Goal: Information Seeking & Learning: Compare options

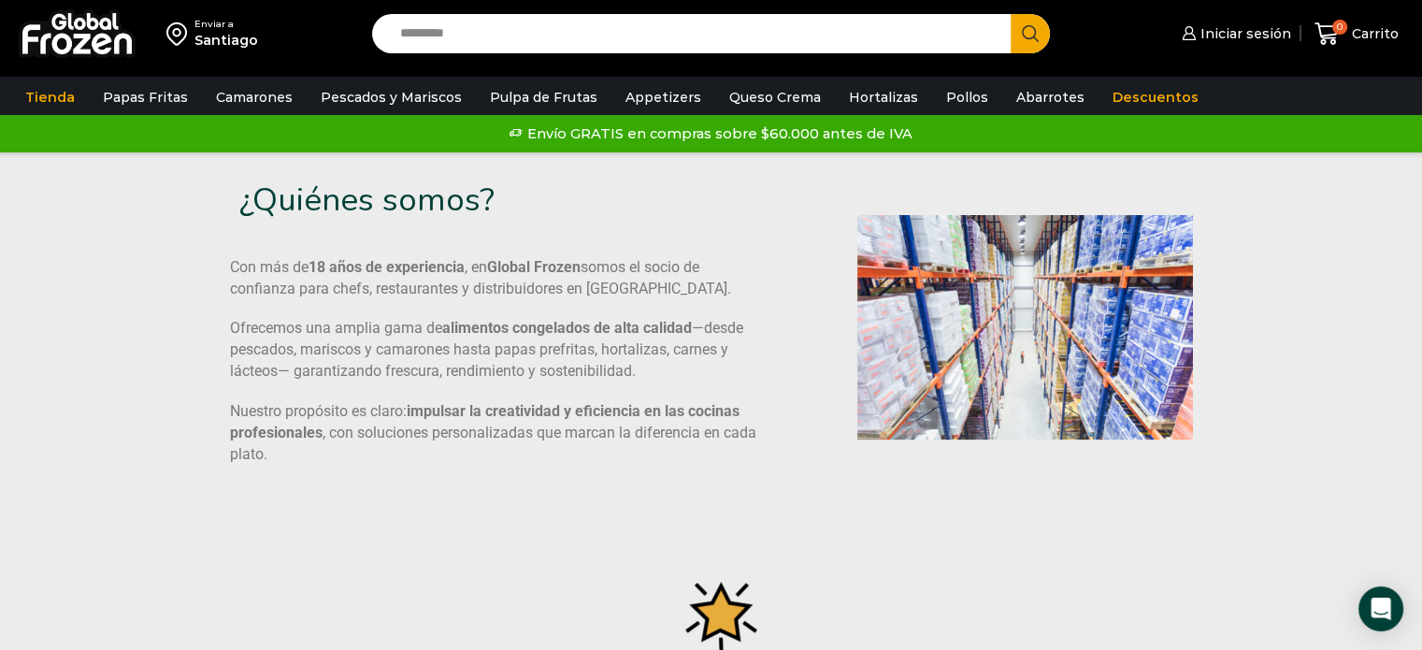
click at [231, 38] on div "Santiago" at bounding box center [226, 40] width 64 height 19
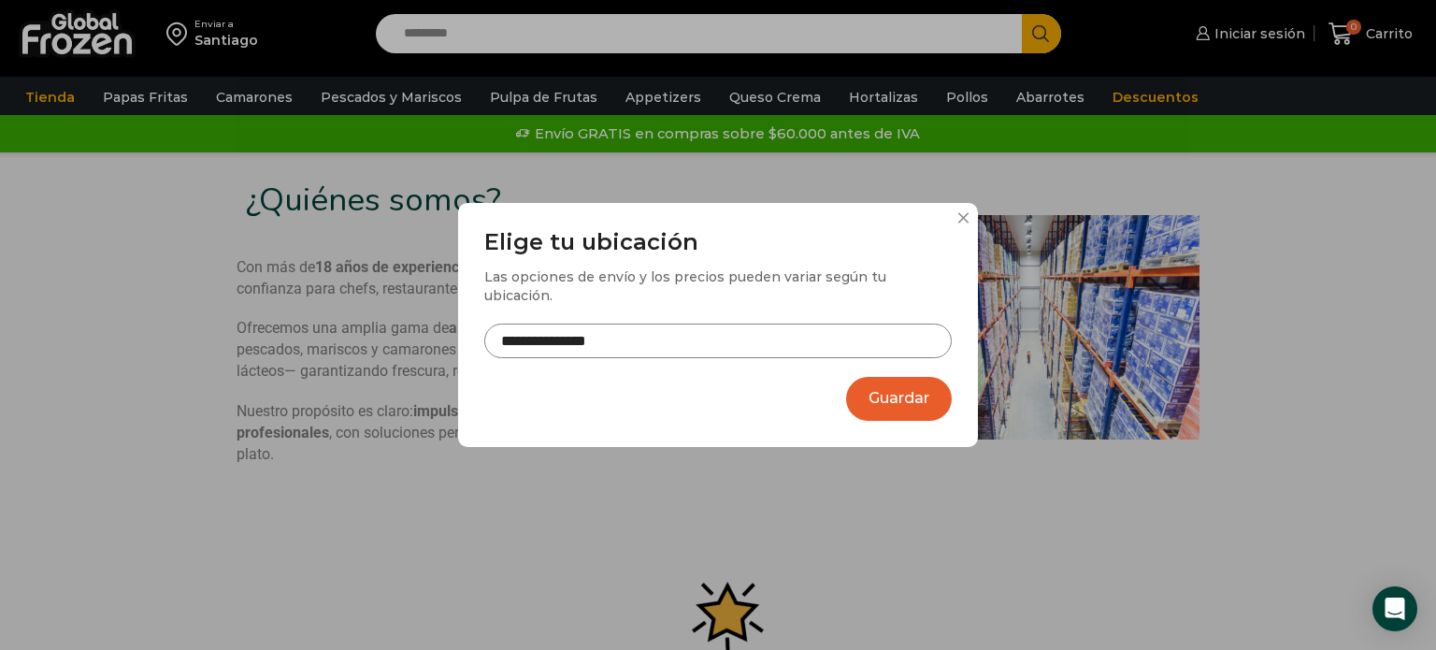
click at [639, 324] on input "**********" at bounding box center [717, 340] width 467 height 35
drag, startPoint x: 617, startPoint y: 324, endPoint x: 520, endPoint y: 320, distance: 97.3
click at [520, 323] on input "**********" at bounding box center [717, 340] width 467 height 35
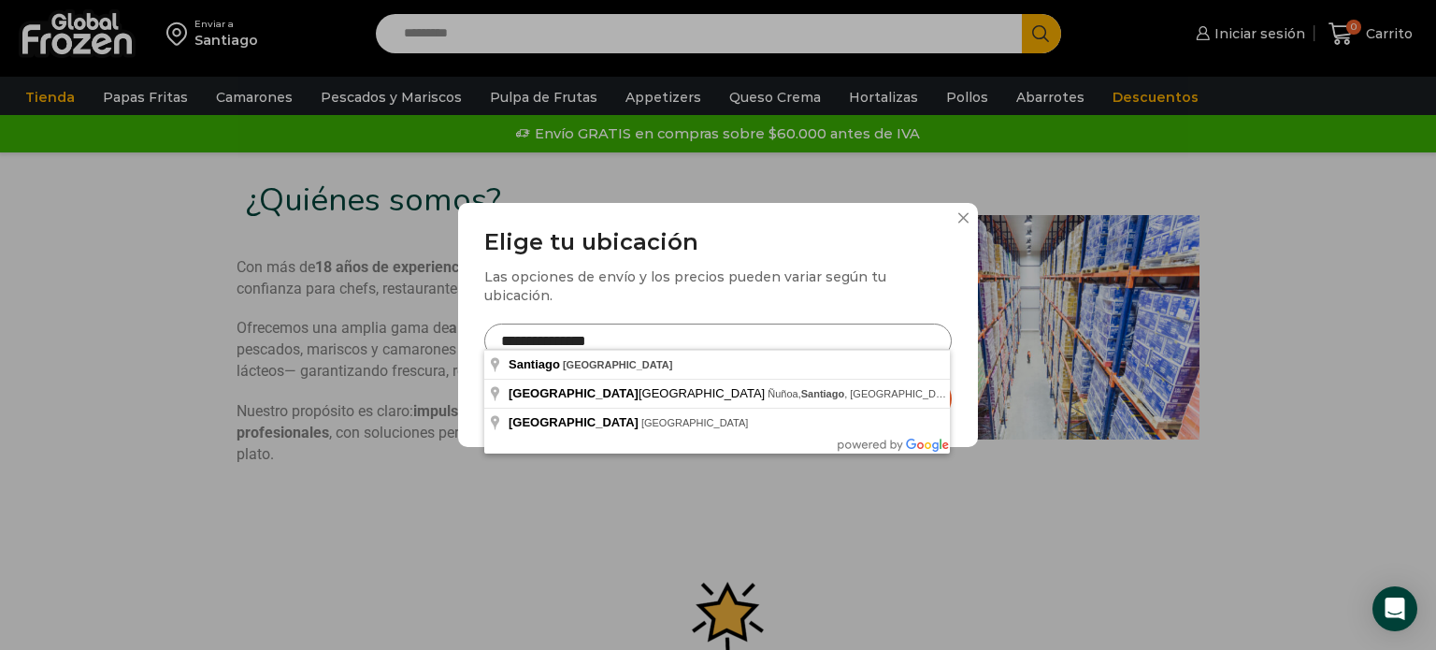
click at [637, 332] on input "**********" at bounding box center [717, 340] width 467 height 35
drag, startPoint x: 653, startPoint y: 321, endPoint x: 410, endPoint y: 313, distance: 243.1
click at [410, 313] on div "**********" at bounding box center [718, 325] width 1436 height 650
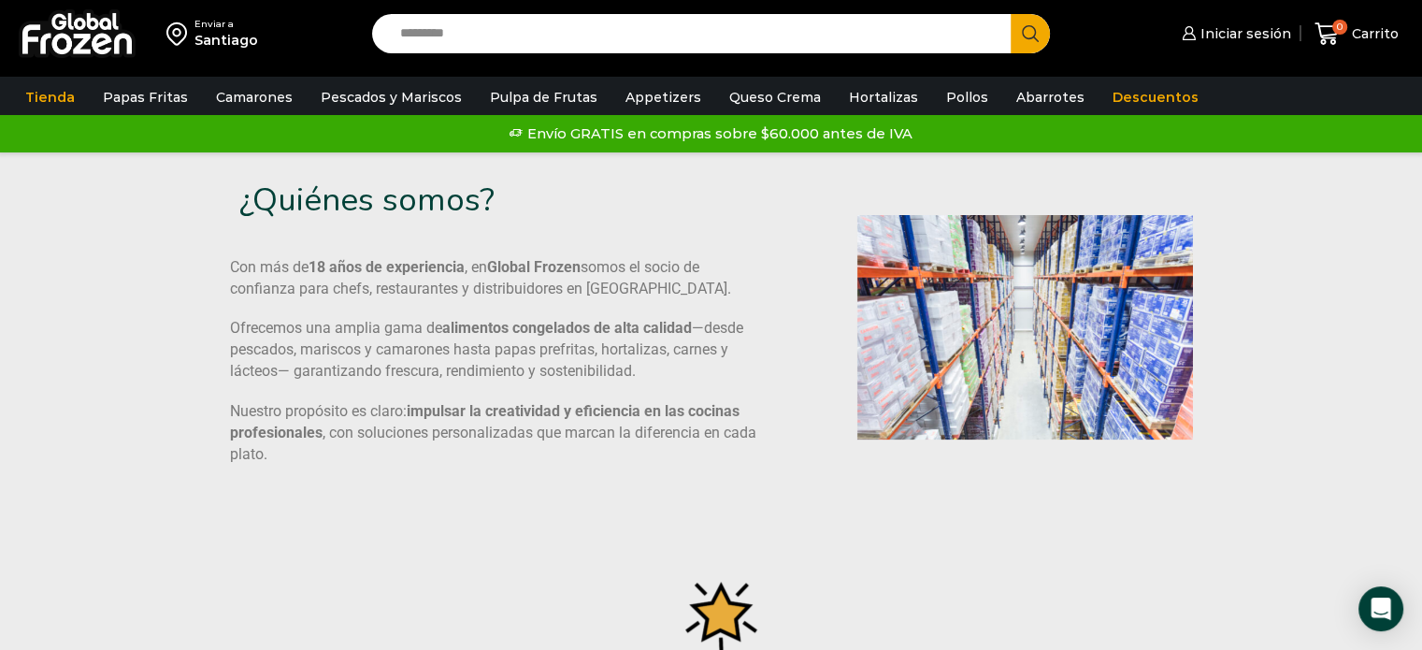
click at [196, 32] on div "Santiago" at bounding box center [226, 40] width 64 height 19
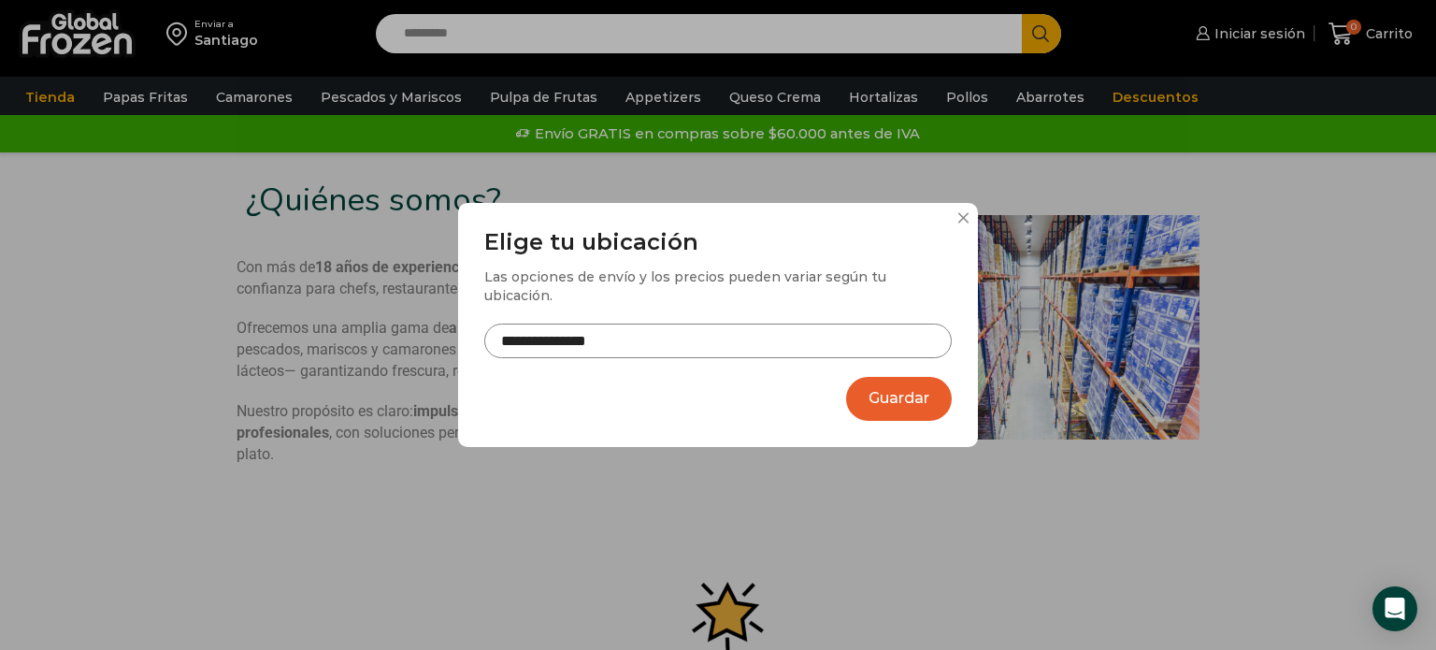
click at [623, 338] on input "**********" at bounding box center [717, 340] width 467 height 35
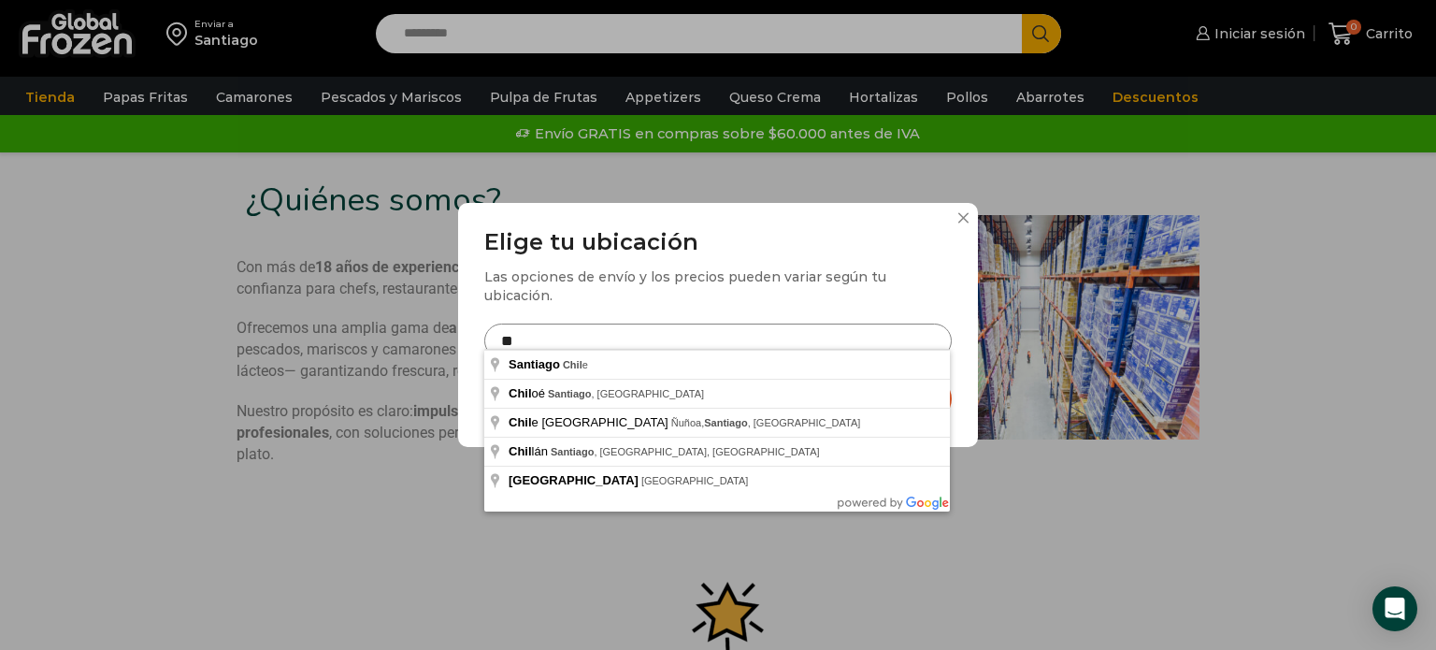
type input "*"
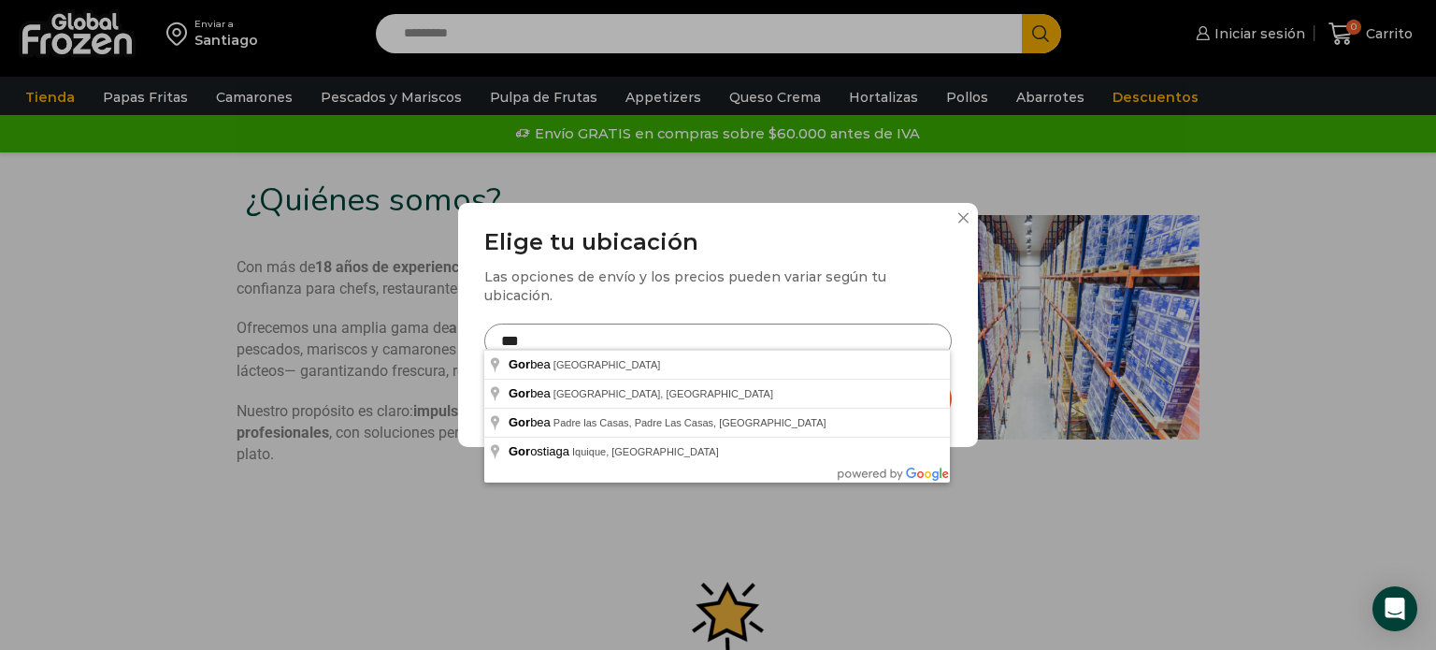
type input "**********"
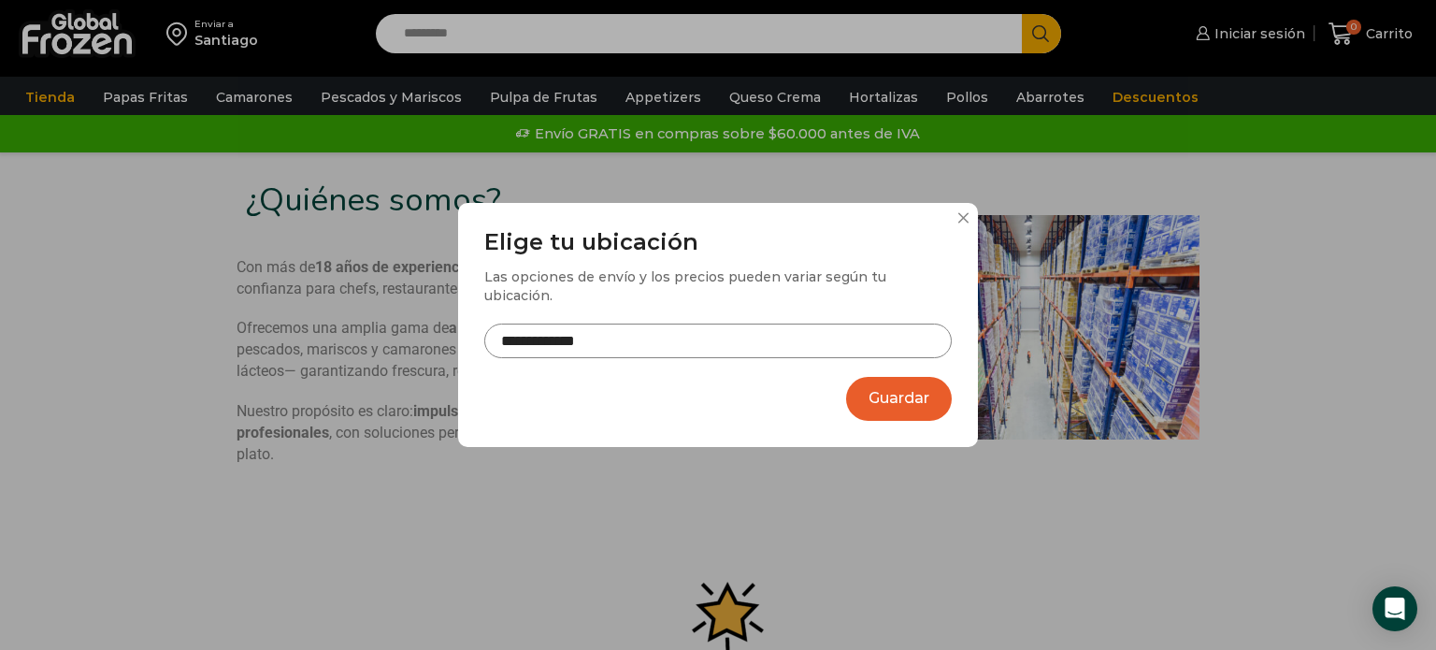
click at [916, 388] on button "Guardar" at bounding box center [899, 399] width 106 height 44
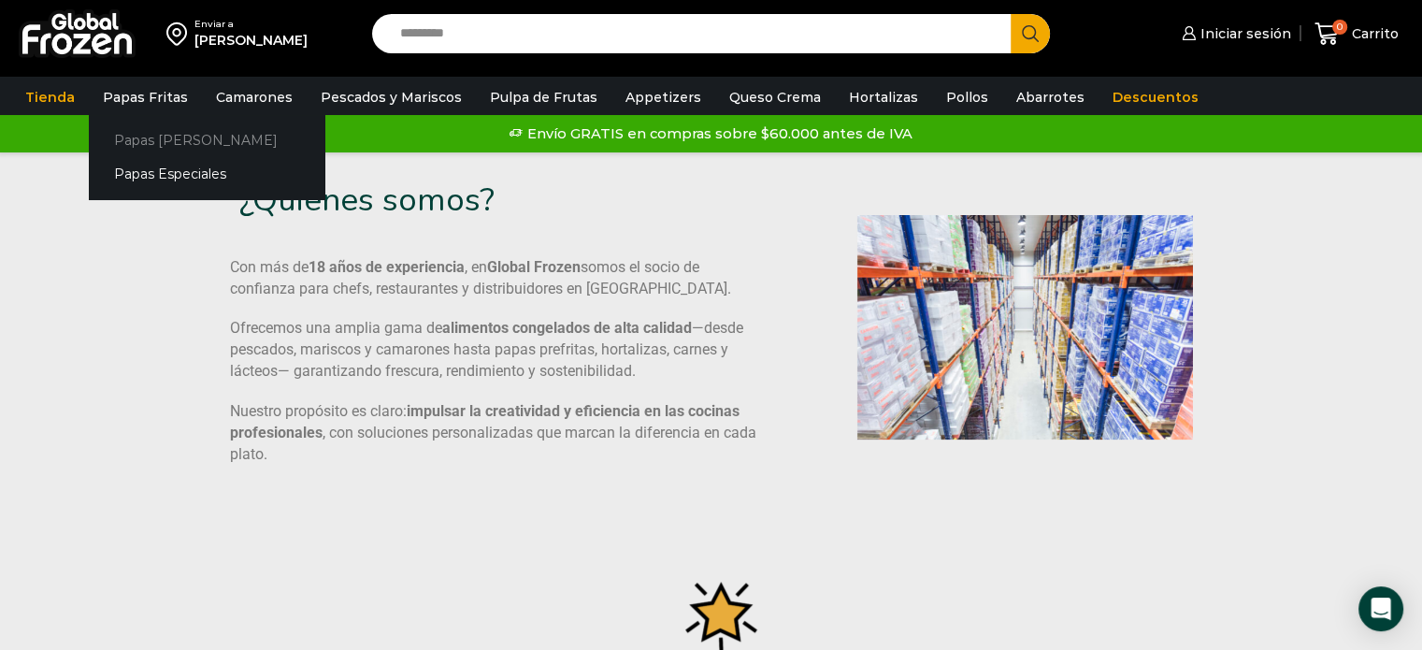
click at [152, 136] on link "Papas [PERSON_NAME]" at bounding box center [207, 139] width 236 height 35
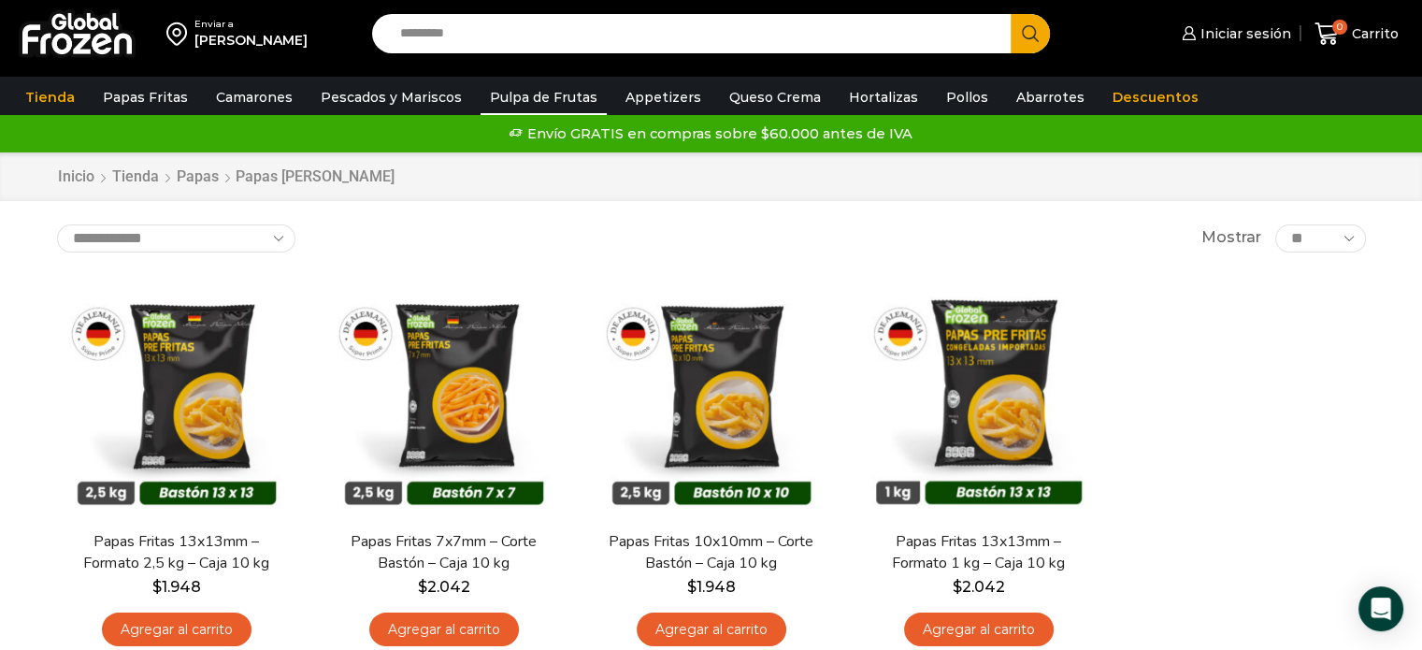
click at [547, 96] on link "Pulpa de Frutas" at bounding box center [543, 97] width 126 height 36
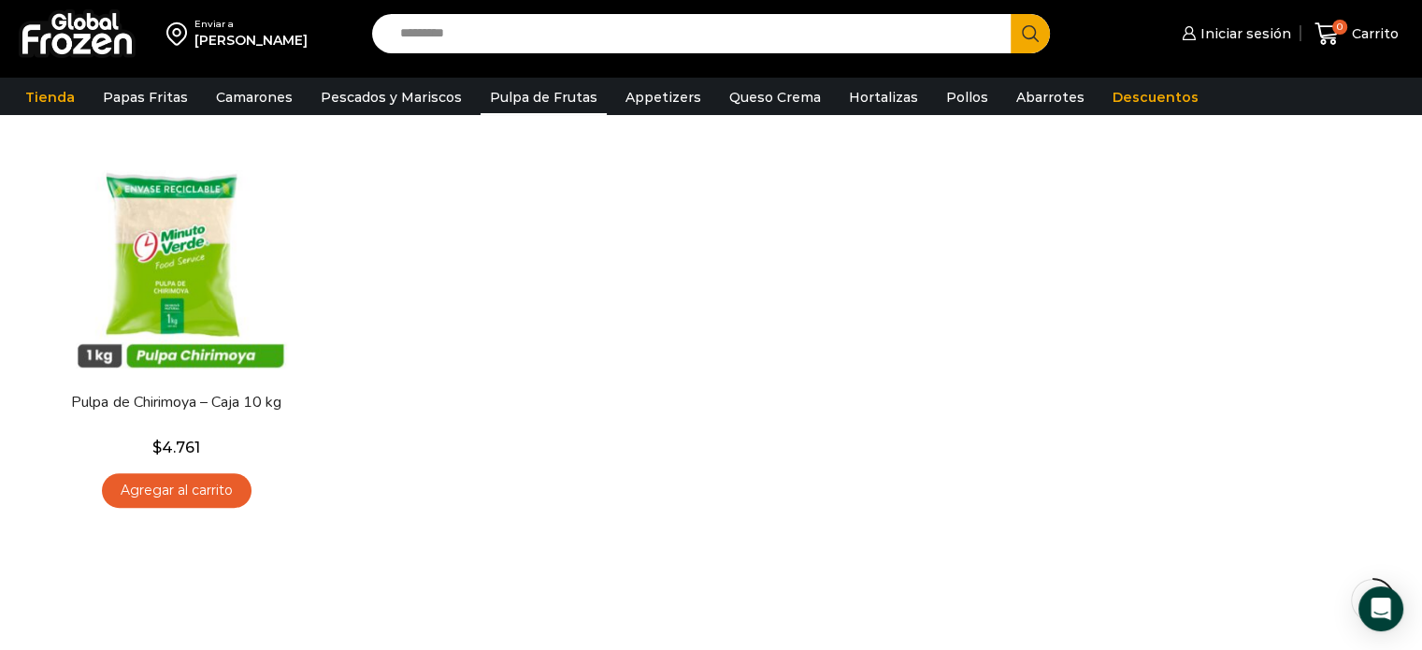
scroll to position [561, 0]
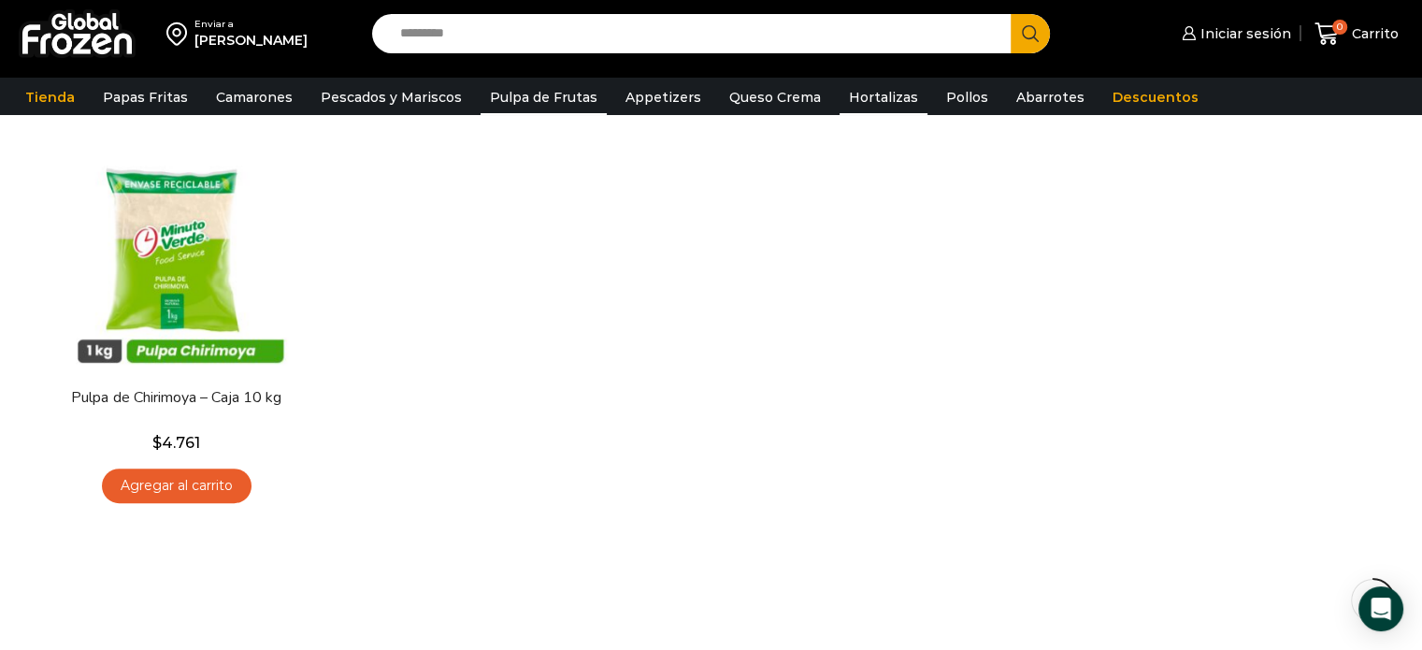
click at [845, 97] on link "Hortalizas" at bounding box center [883, 97] width 88 height 36
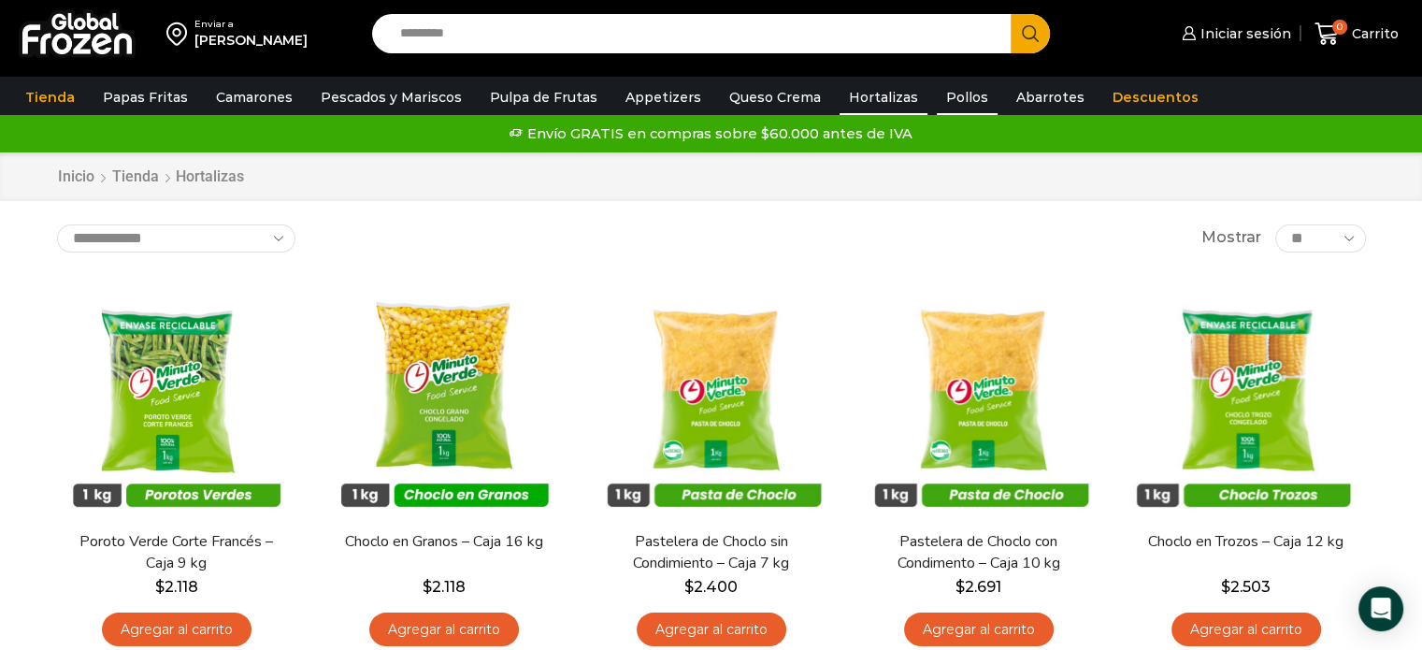
click at [947, 93] on link "Pollos" at bounding box center [967, 97] width 61 height 36
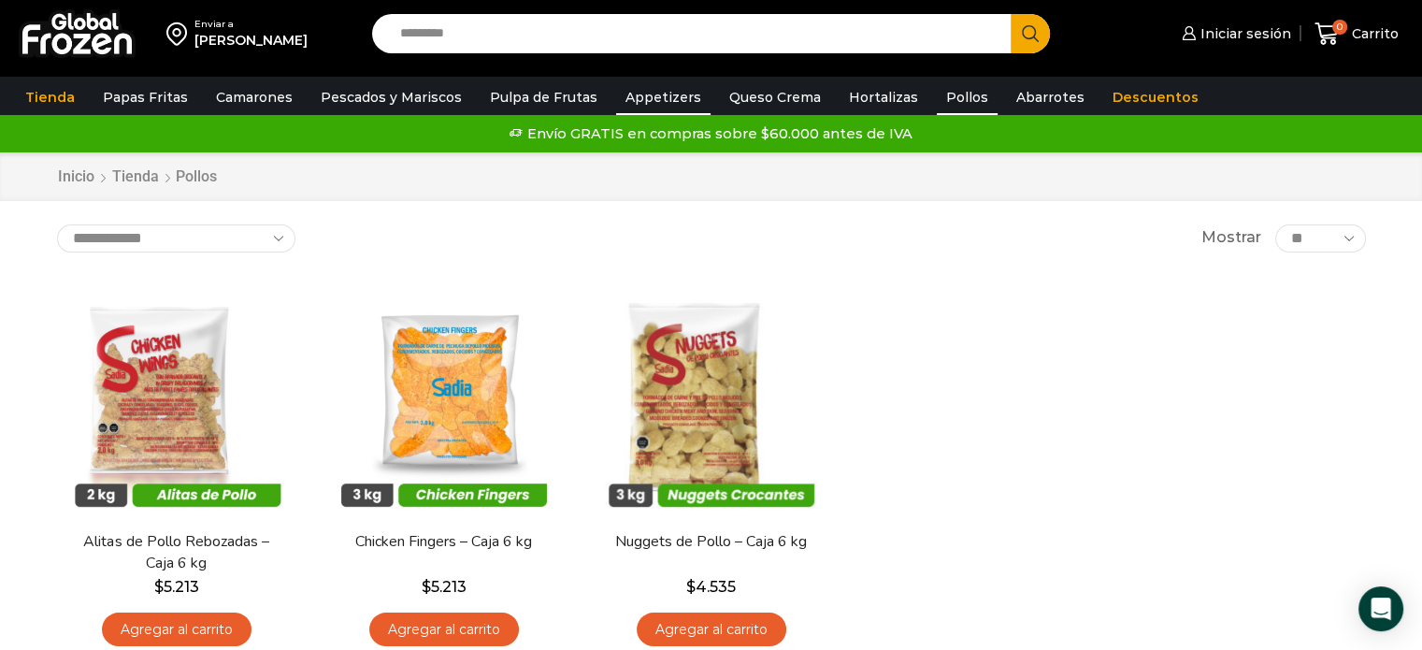
click at [643, 95] on link "Appetizers" at bounding box center [663, 97] width 94 height 36
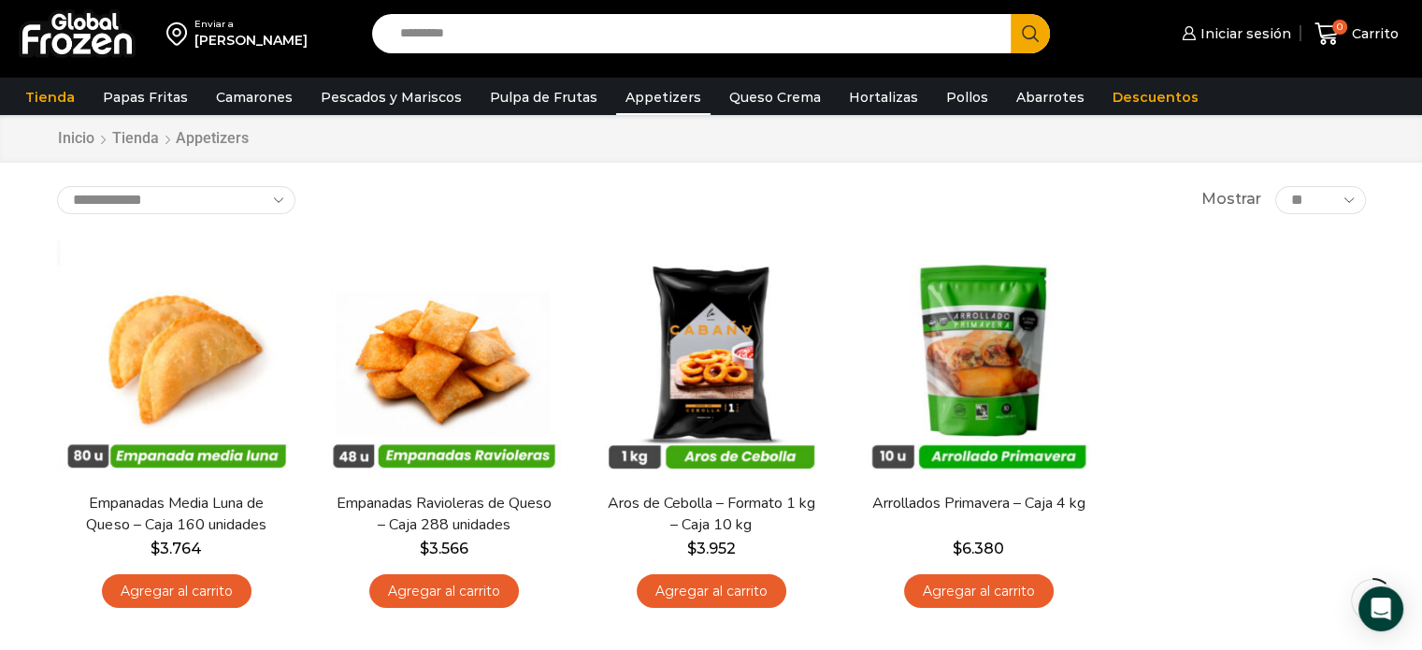
scroll to position [93, 0]
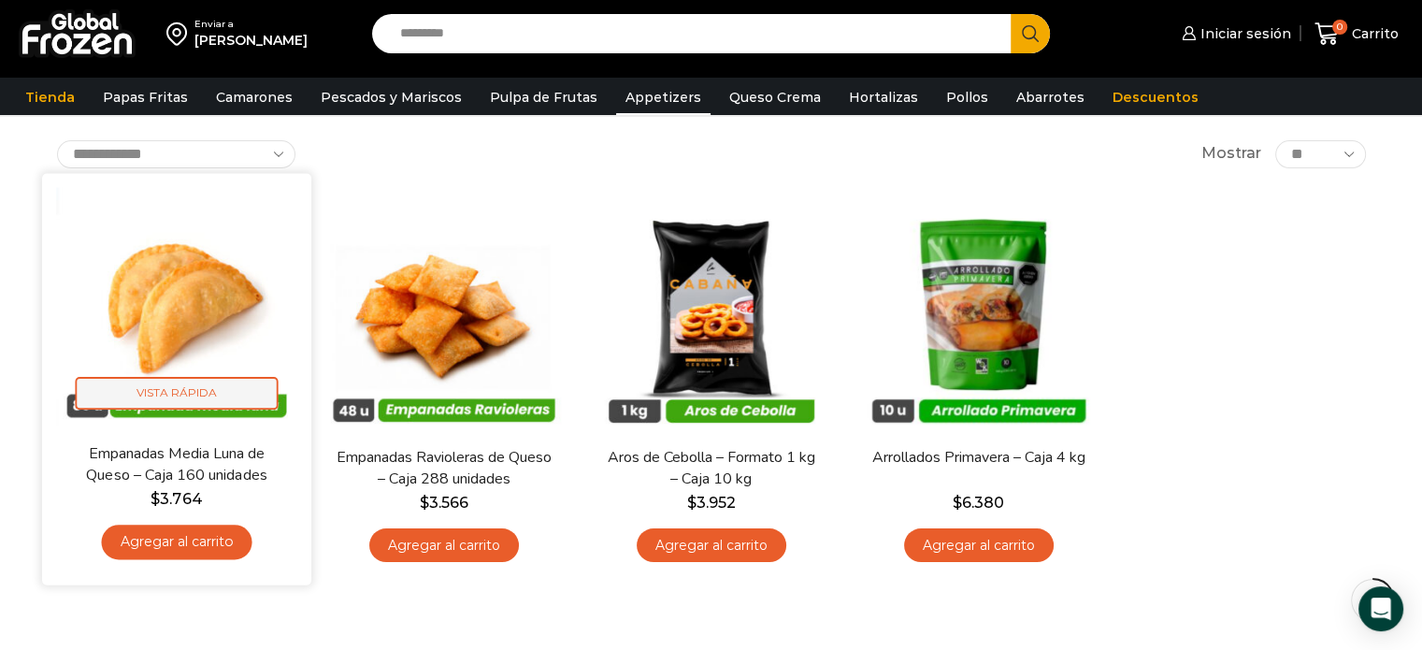
click at [190, 398] on span "Vista Rápida" at bounding box center [176, 393] width 203 height 33
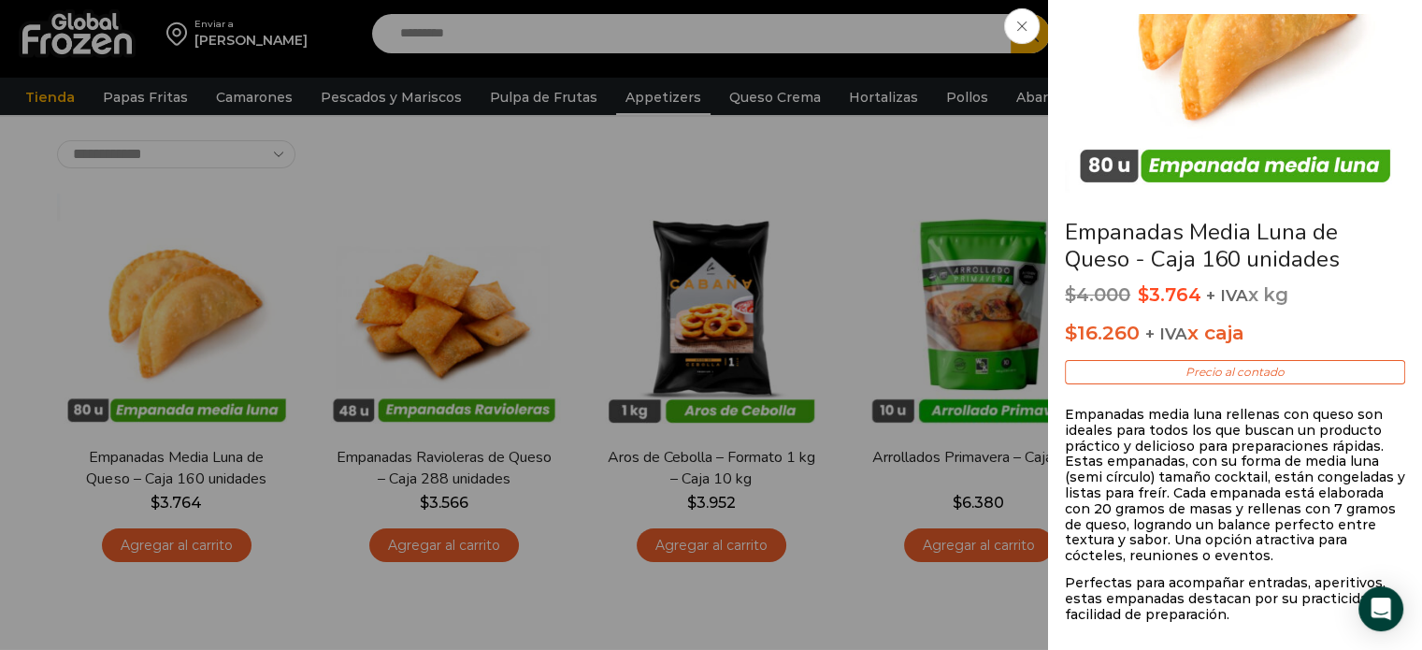
scroll to position [187, 0]
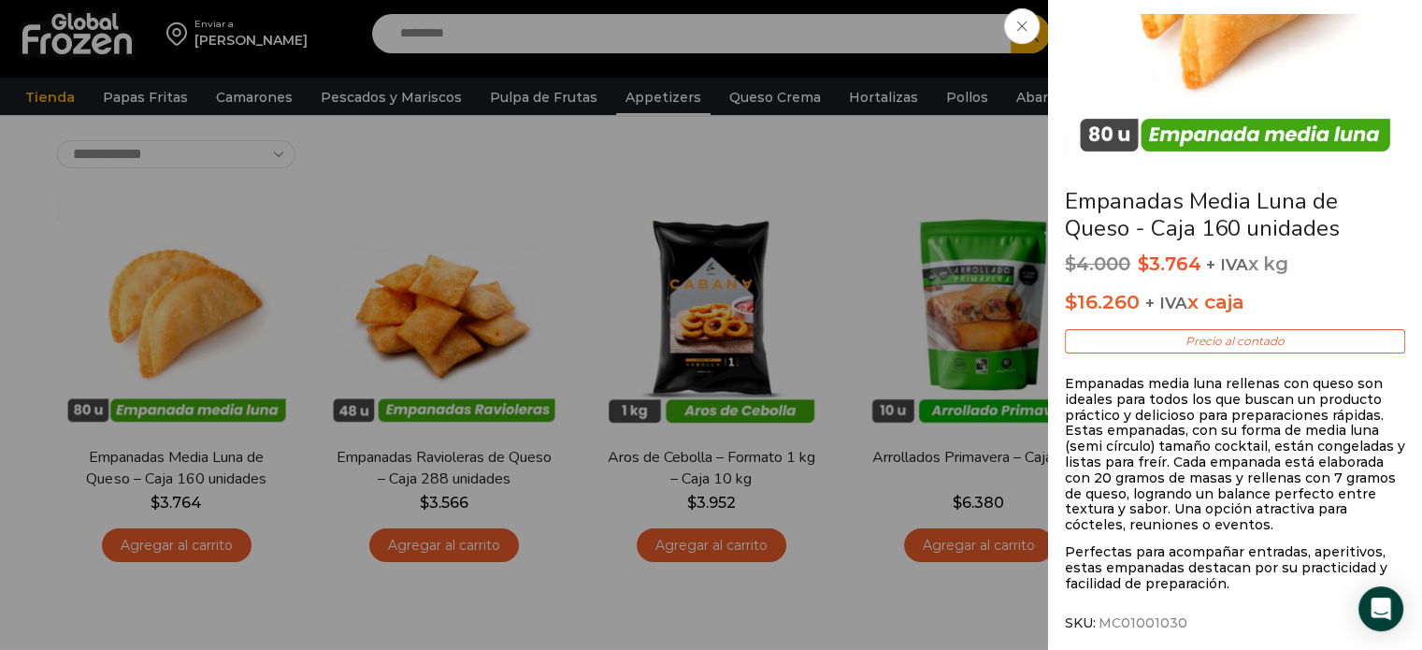
click at [1025, 26] on icon at bounding box center [1021, 25] width 9 height 9
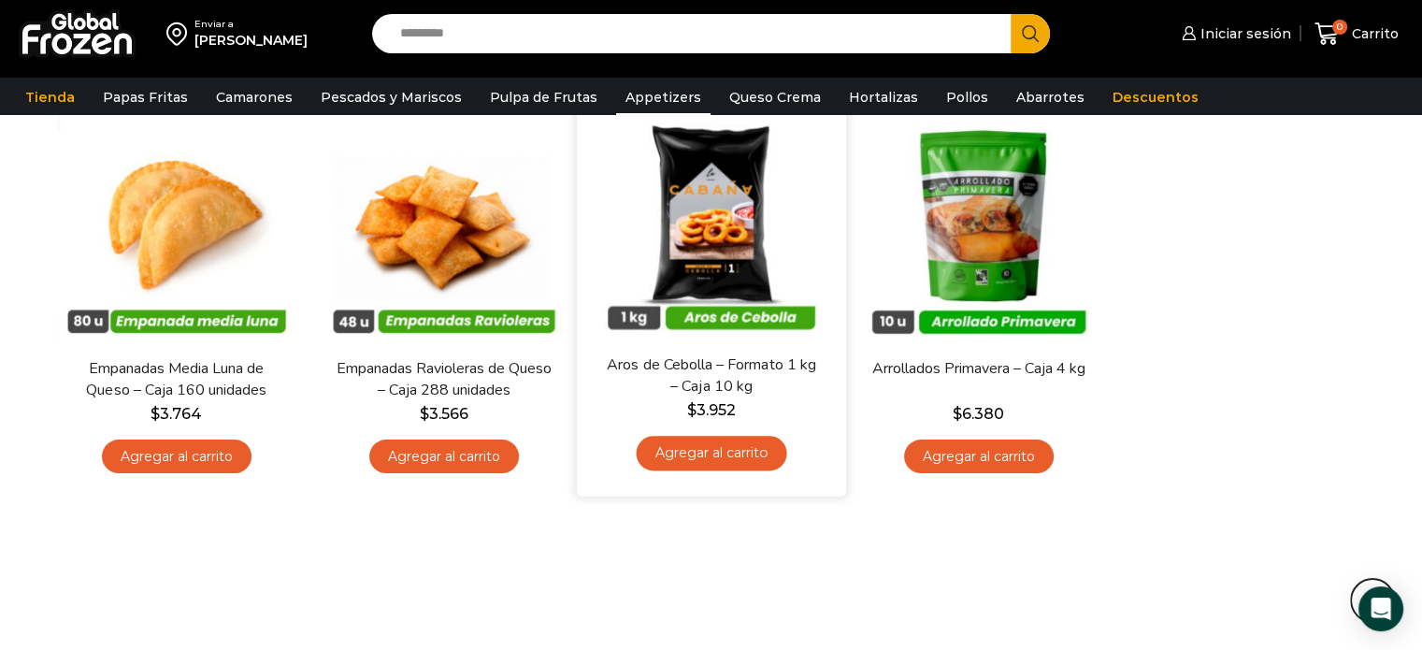
scroll to position [0, 0]
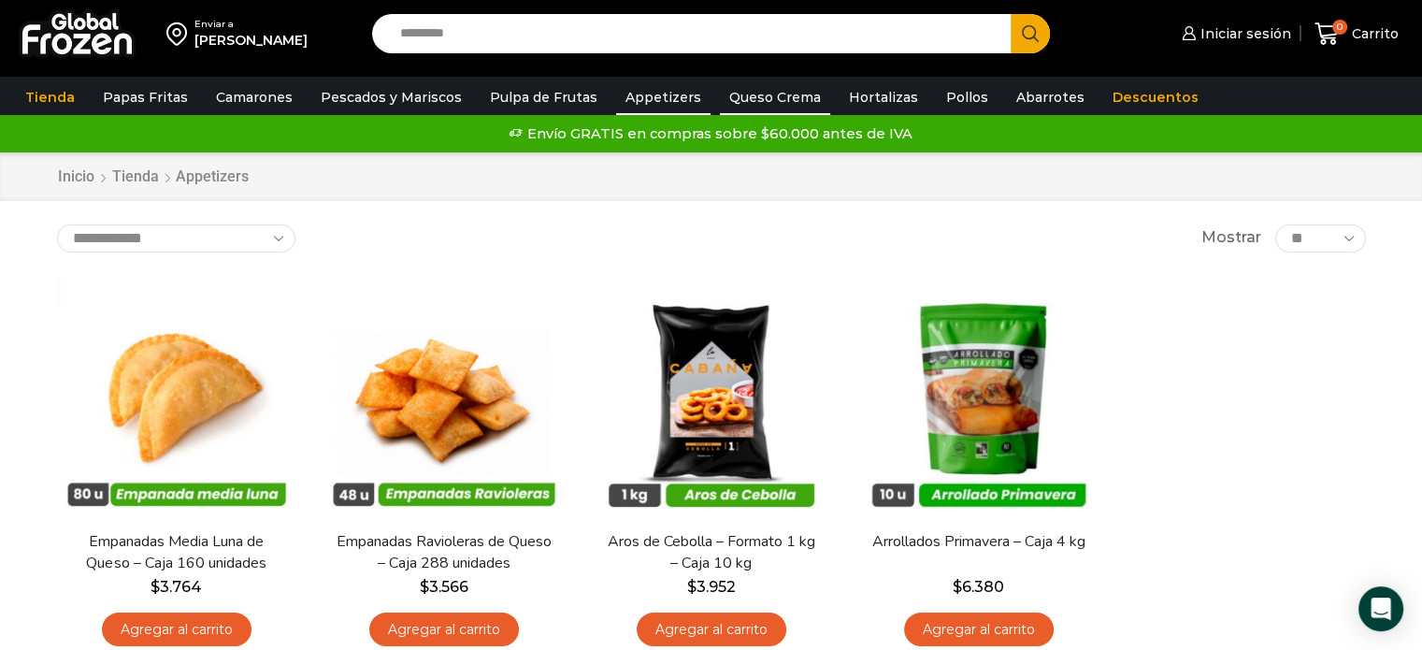
click at [763, 100] on link "Queso Crema" at bounding box center [775, 97] width 110 height 36
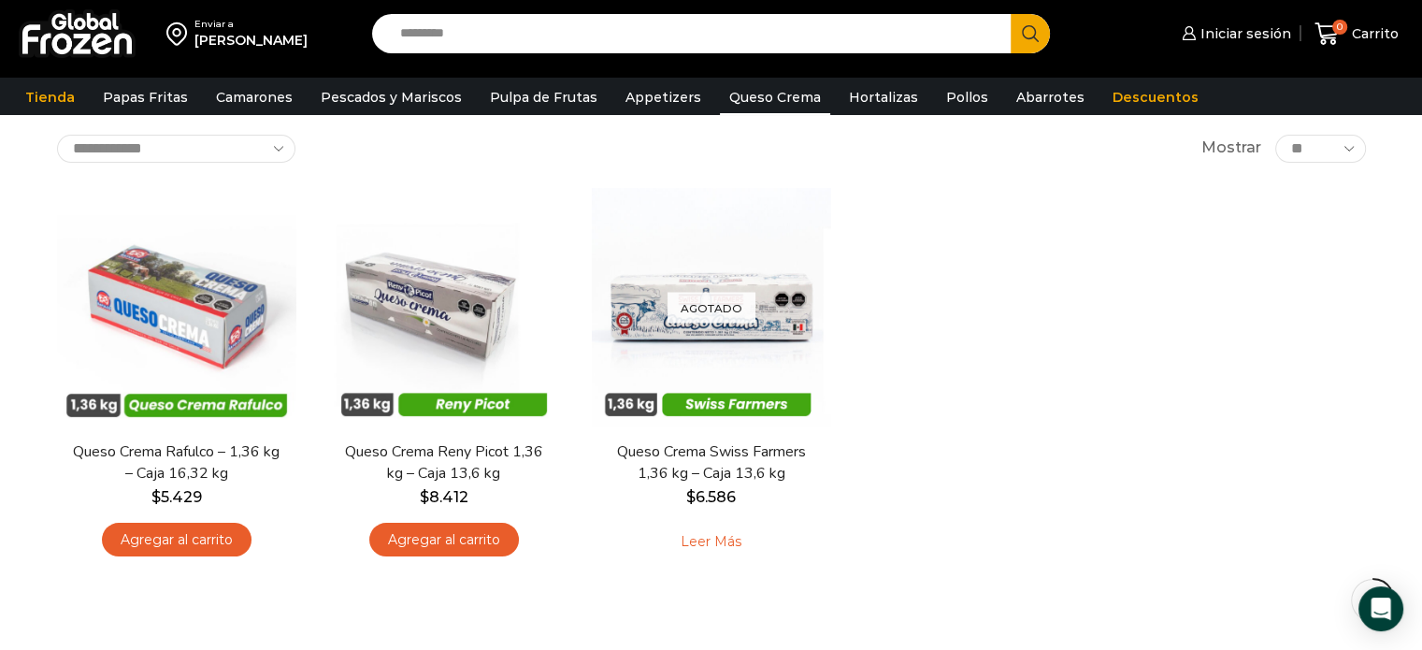
scroll to position [187, 0]
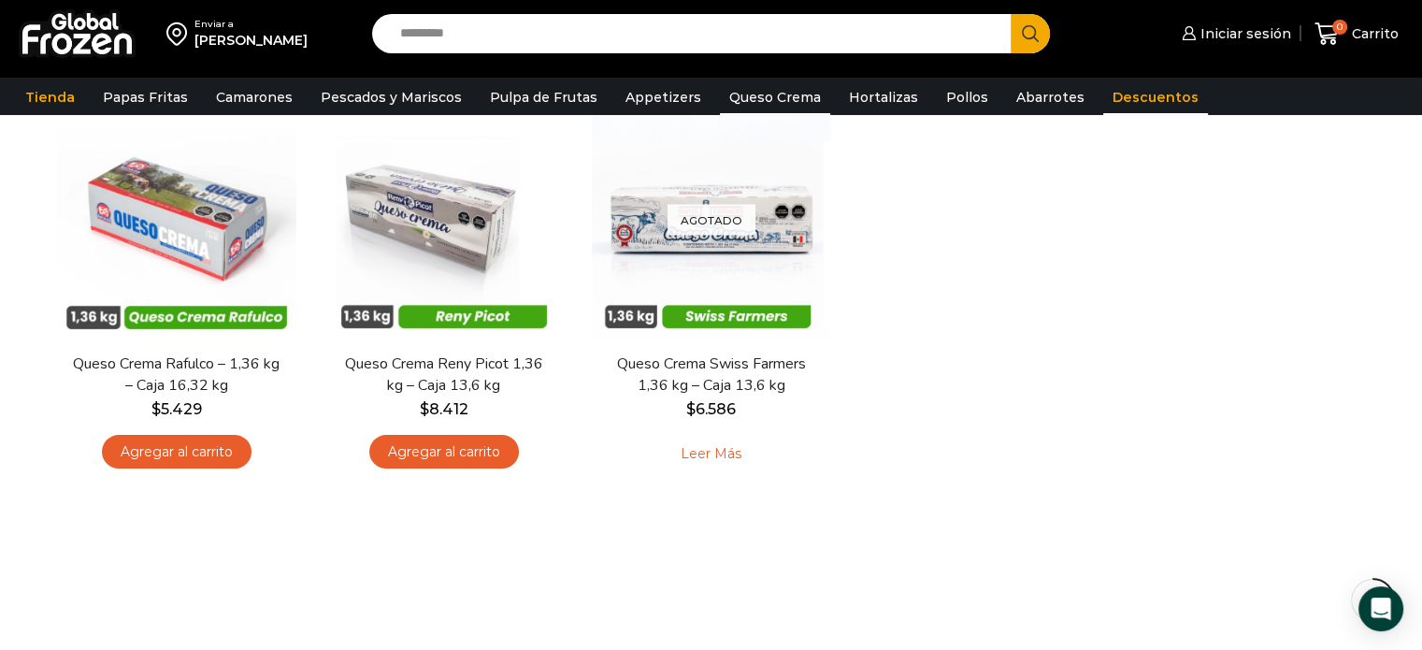
click at [1109, 95] on link "Descuentos" at bounding box center [1155, 97] width 105 height 36
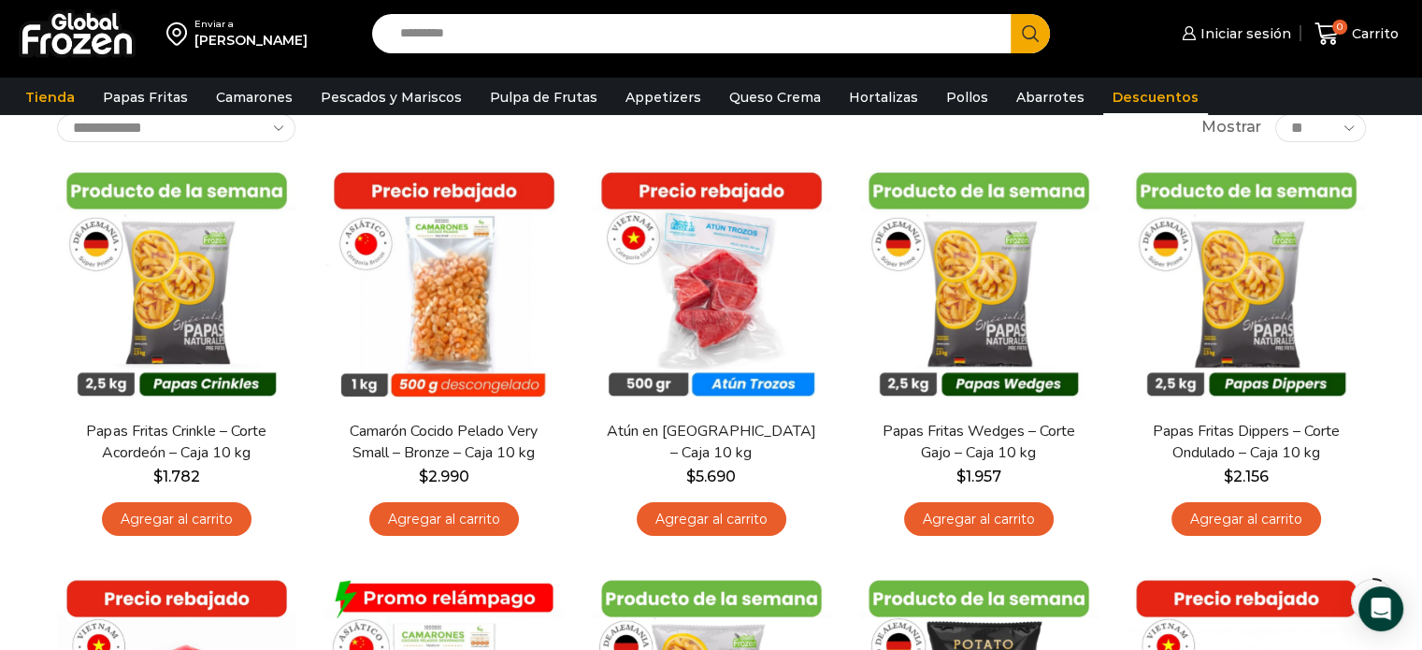
scroll to position [93, 0]
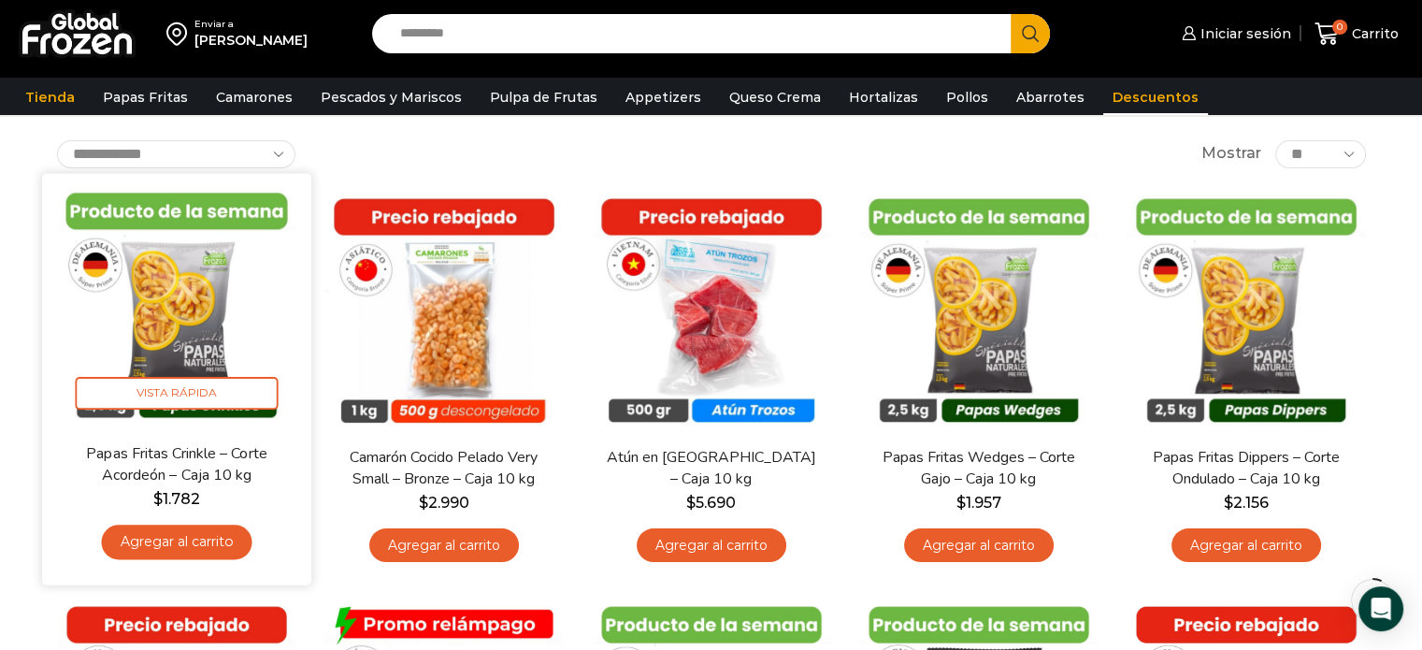
click at [198, 309] on img at bounding box center [176, 307] width 241 height 241
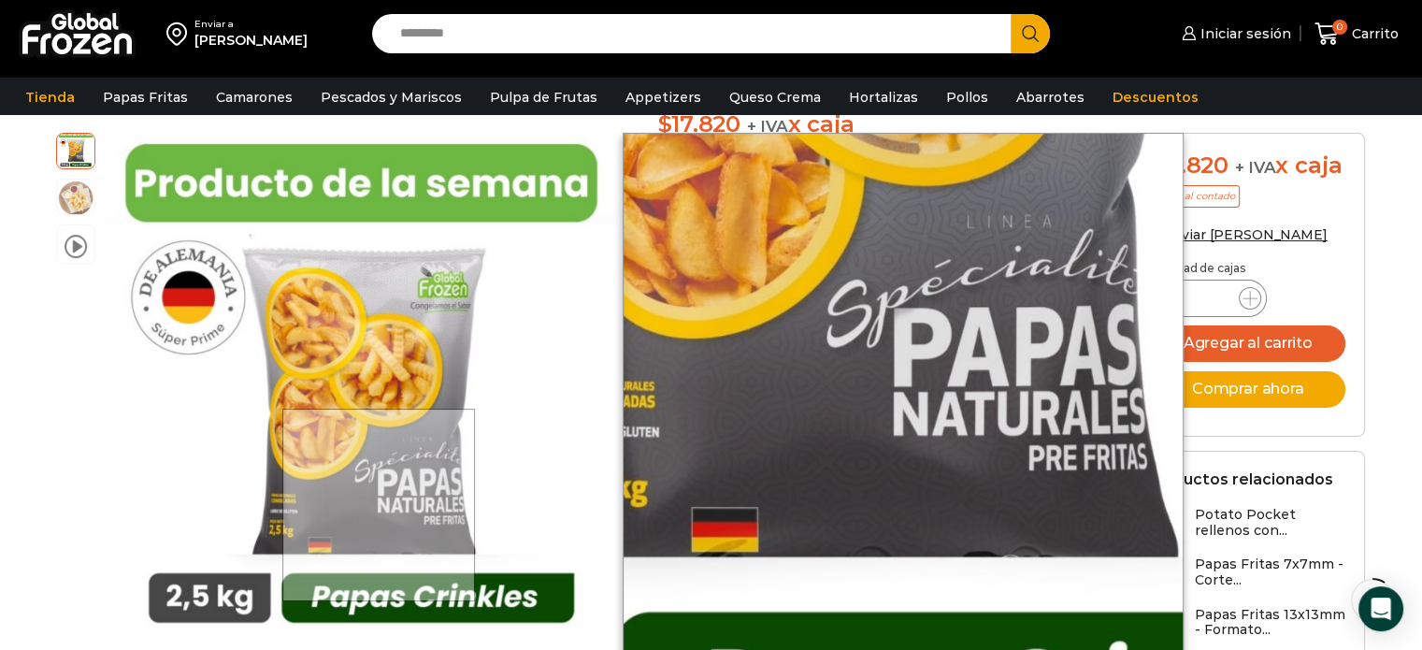
scroll to position [280, 0]
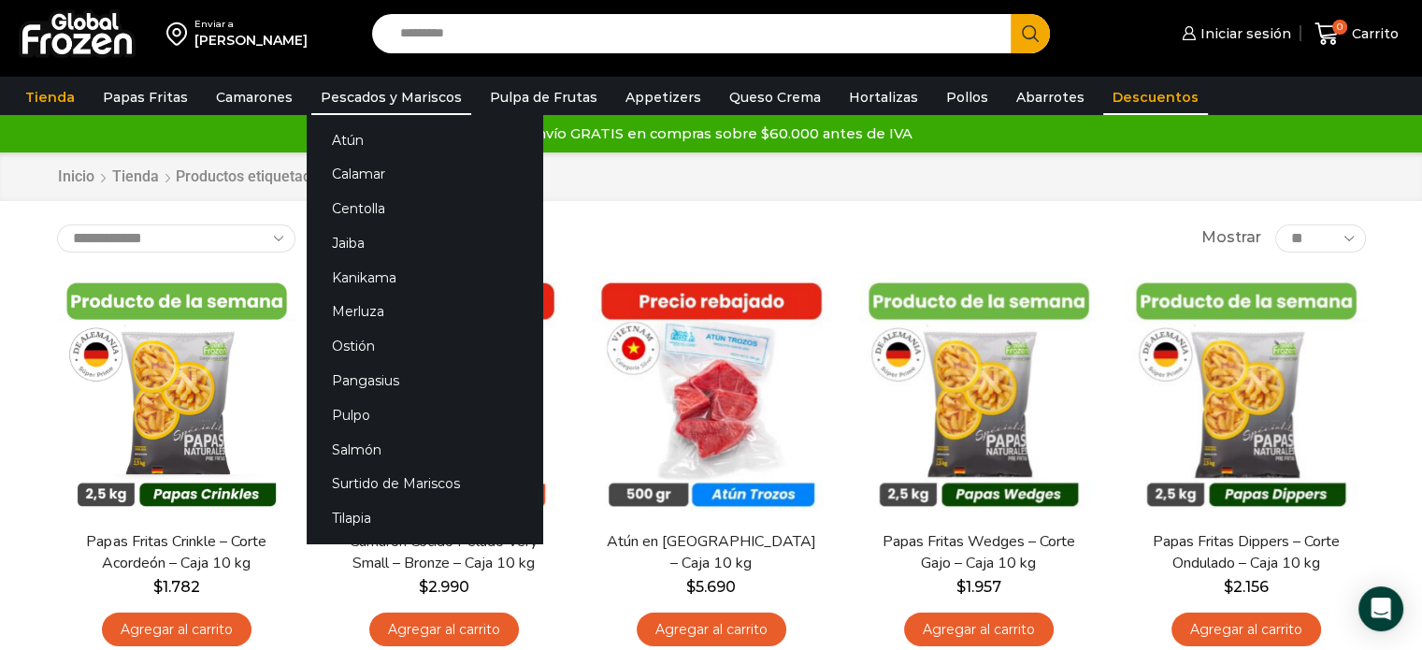
click at [364, 104] on link "Pescados y Mariscos" at bounding box center [391, 97] width 160 height 36
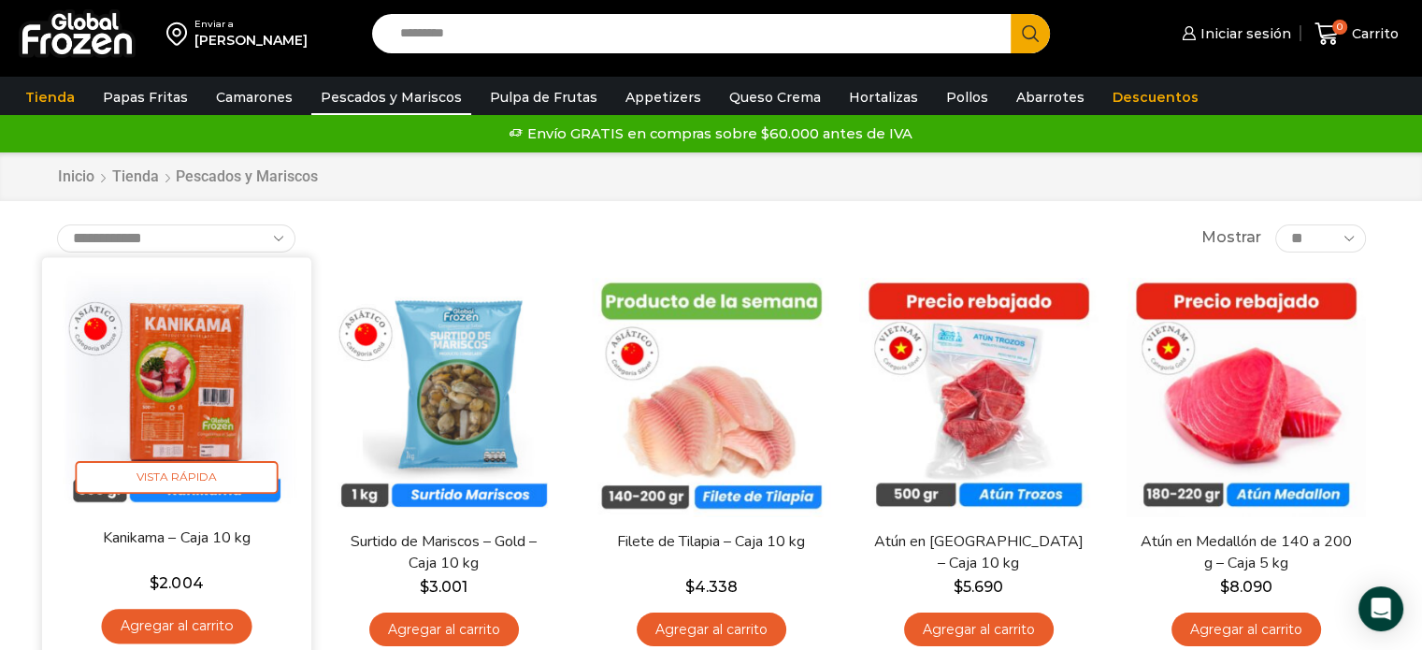
click at [206, 375] on img at bounding box center [176, 391] width 241 height 241
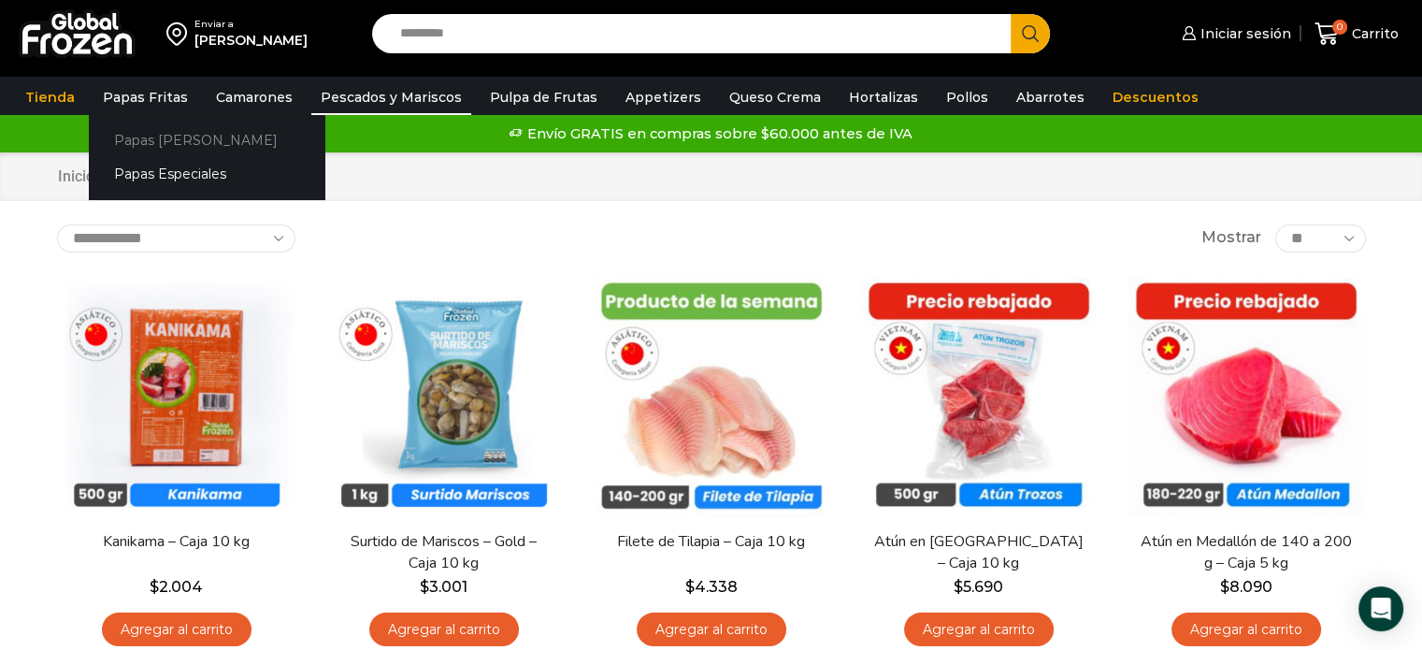
click at [147, 144] on link "Papas [PERSON_NAME]" at bounding box center [207, 139] width 236 height 35
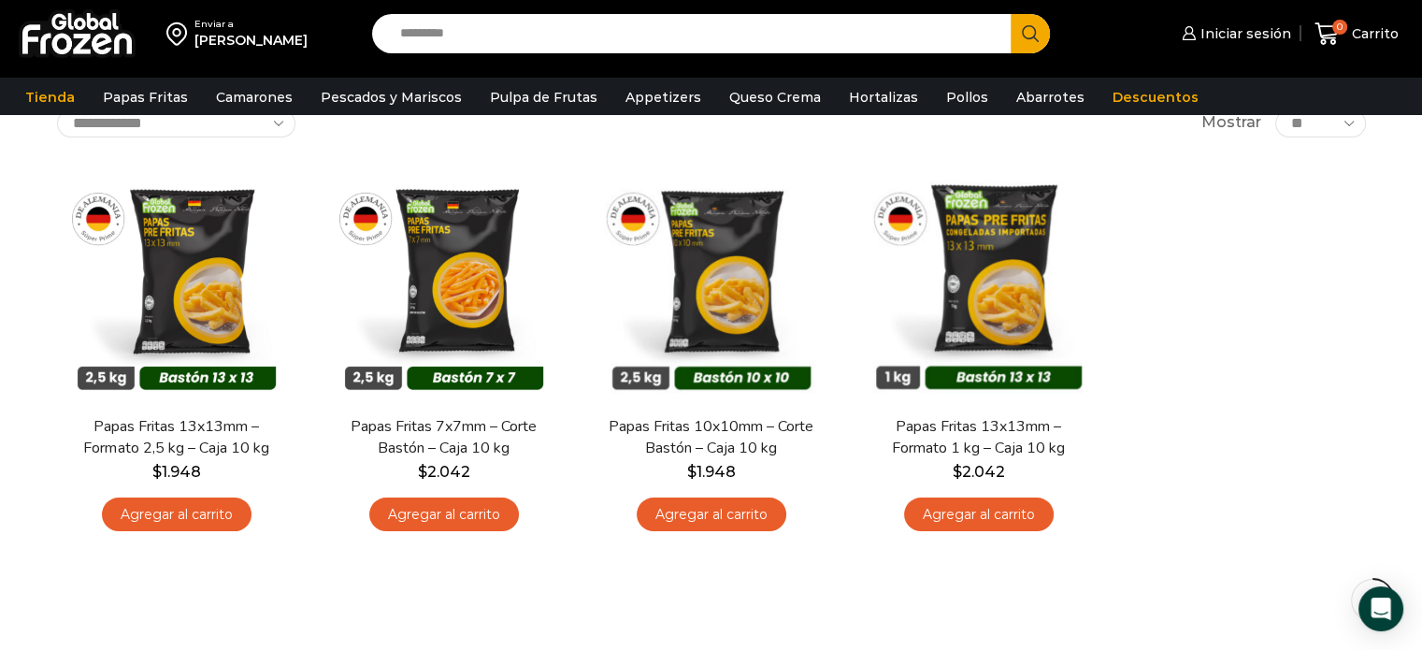
scroll to position [93, 0]
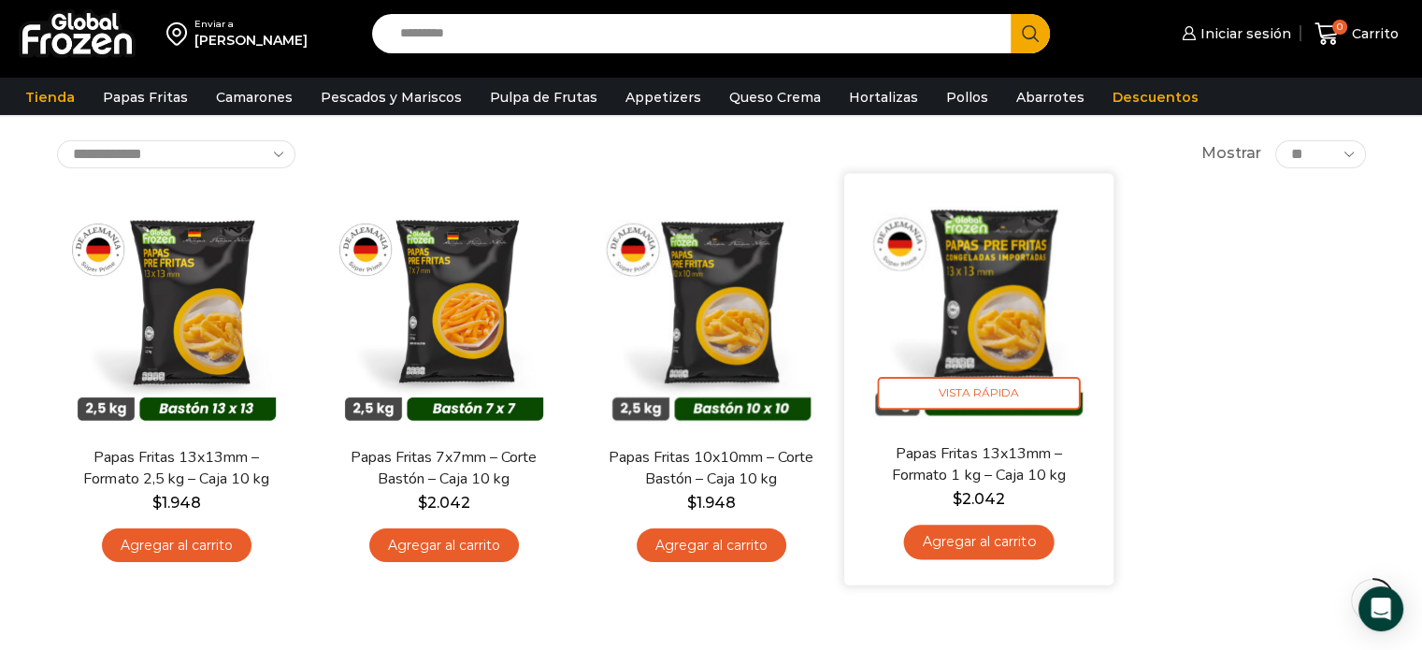
click at [1008, 334] on img at bounding box center [978, 307] width 241 height 241
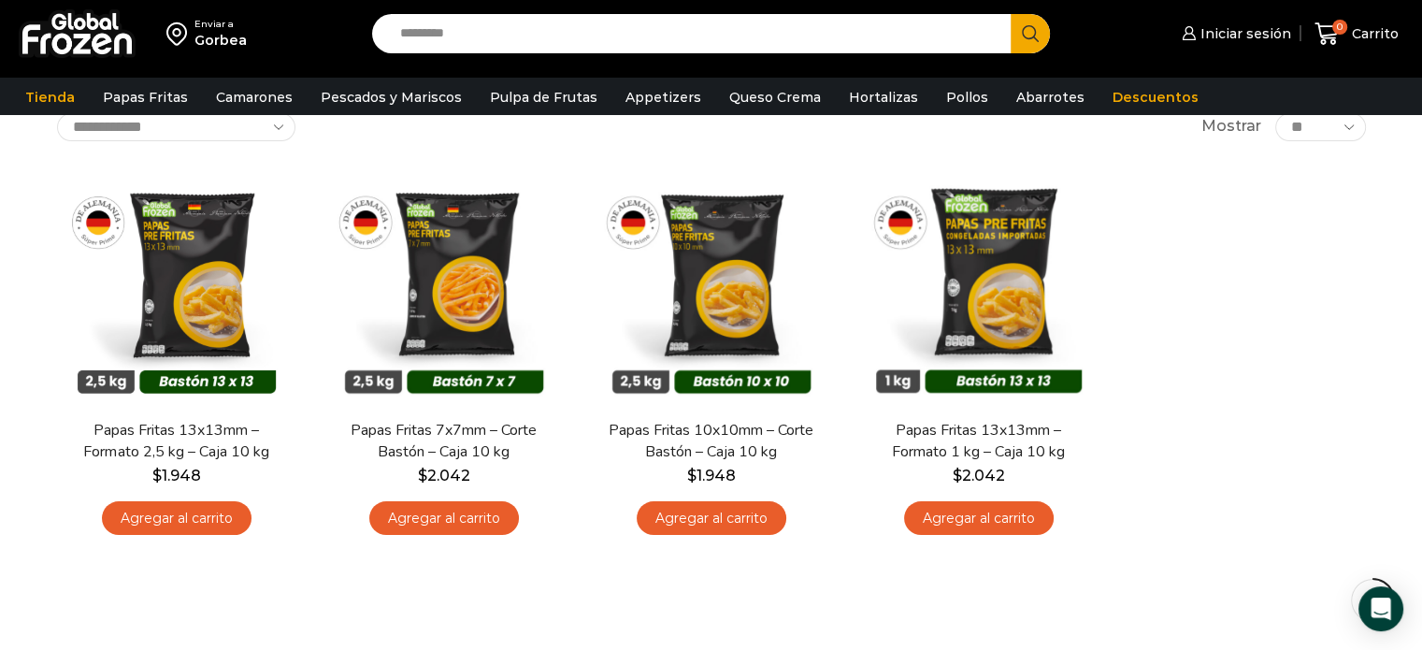
scroll to position [93, 0]
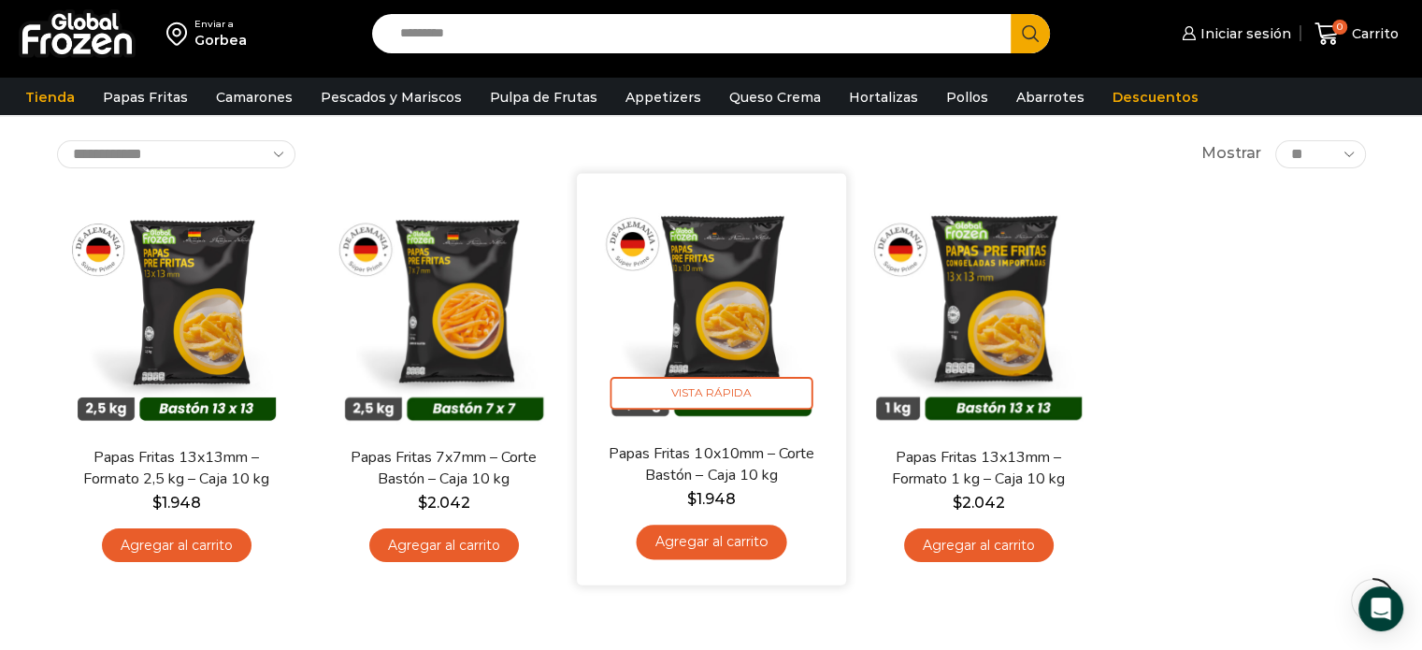
click at [711, 347] on img at bounding box center [711, 307] width 241 height 241
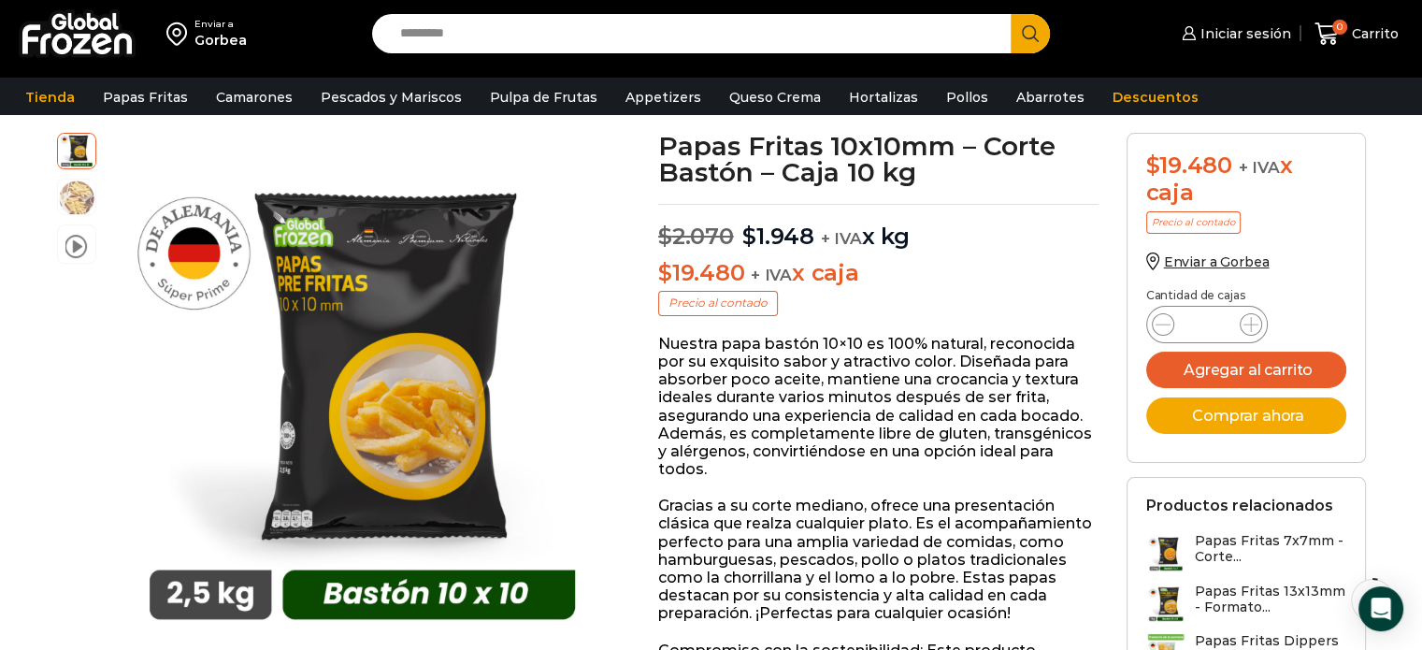
scroll to position [187, 0]
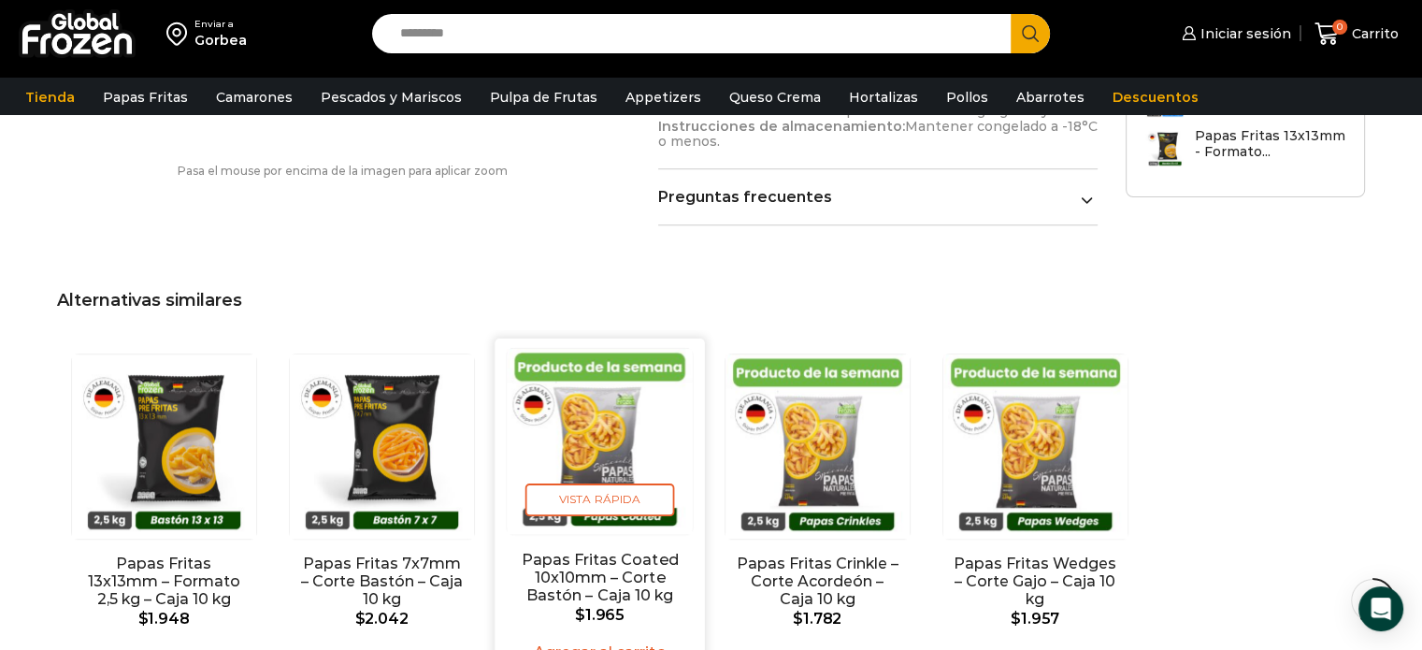
scroll to position [1495, 0]
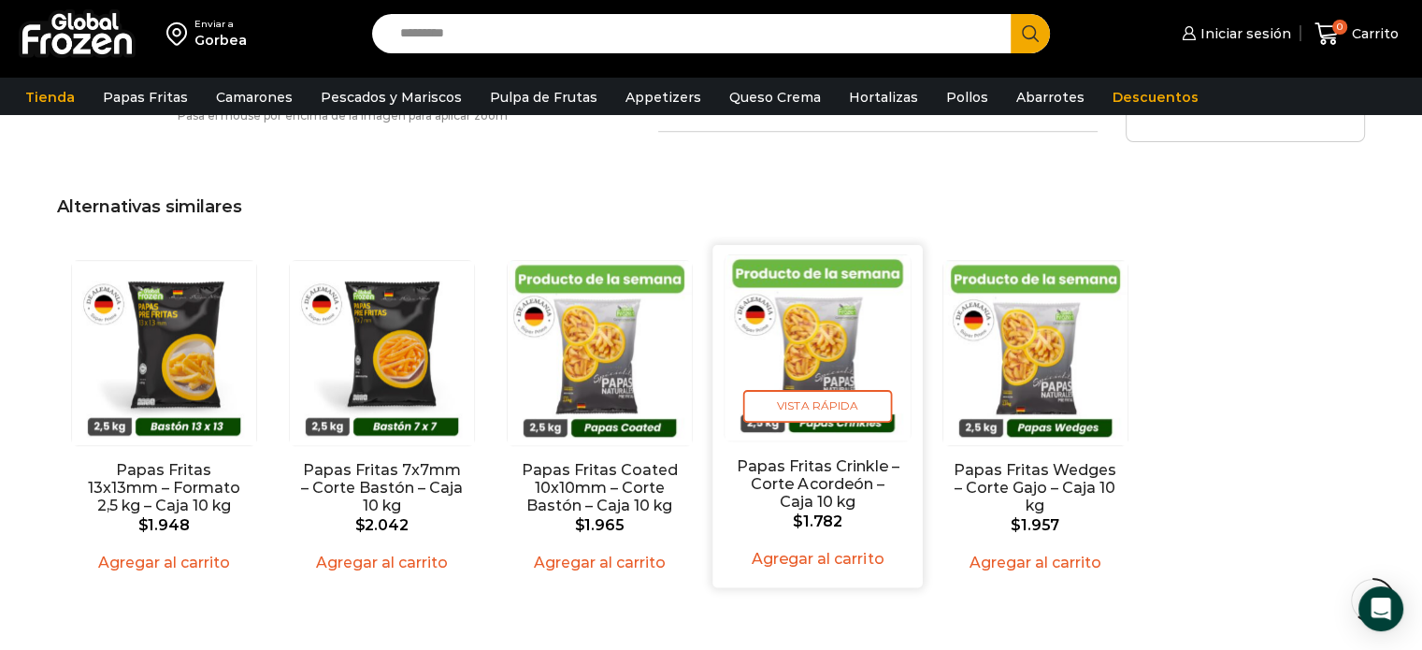
click at [814, 358] on img "4 / 5" at bounding box center [816, 347] width 185 height 185
click at [819, 353] on img "4 / 5" at bounding box center [816, 347] width 185 height 185
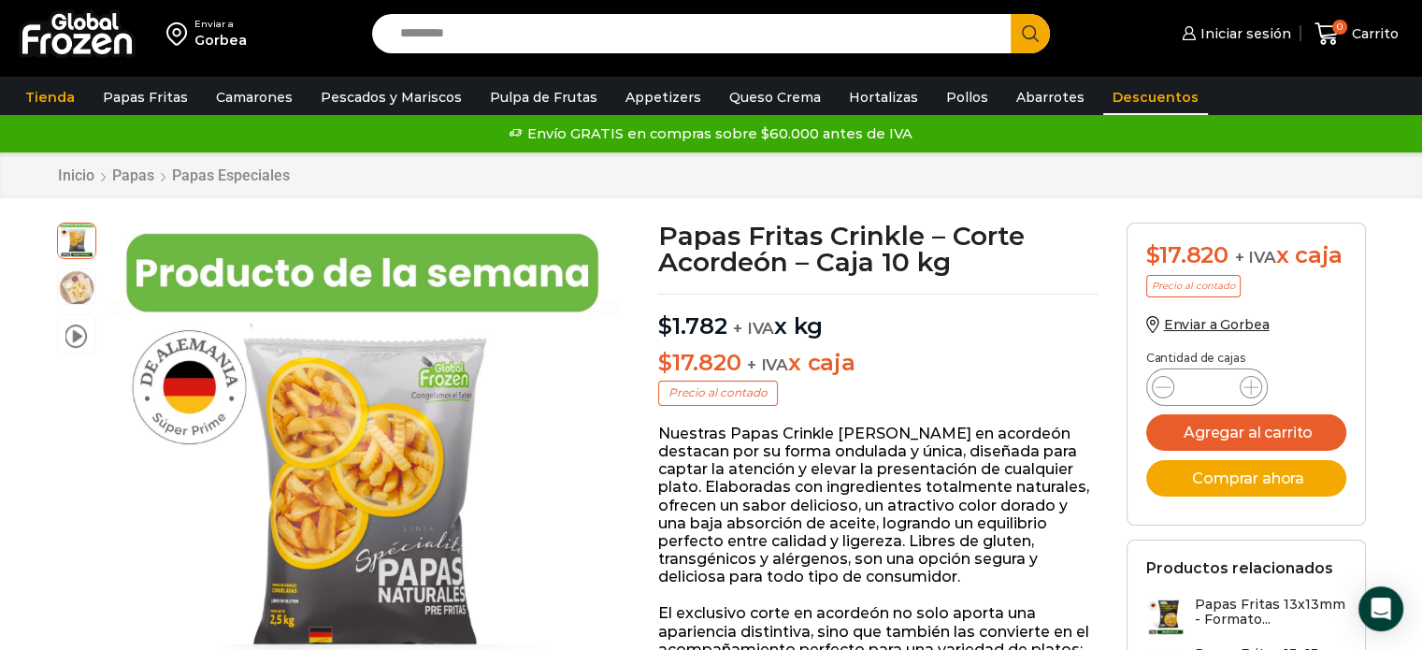
click at [1108, 97] on link "Descuentos" at bounding box center [1155, 97] width 105 height 36
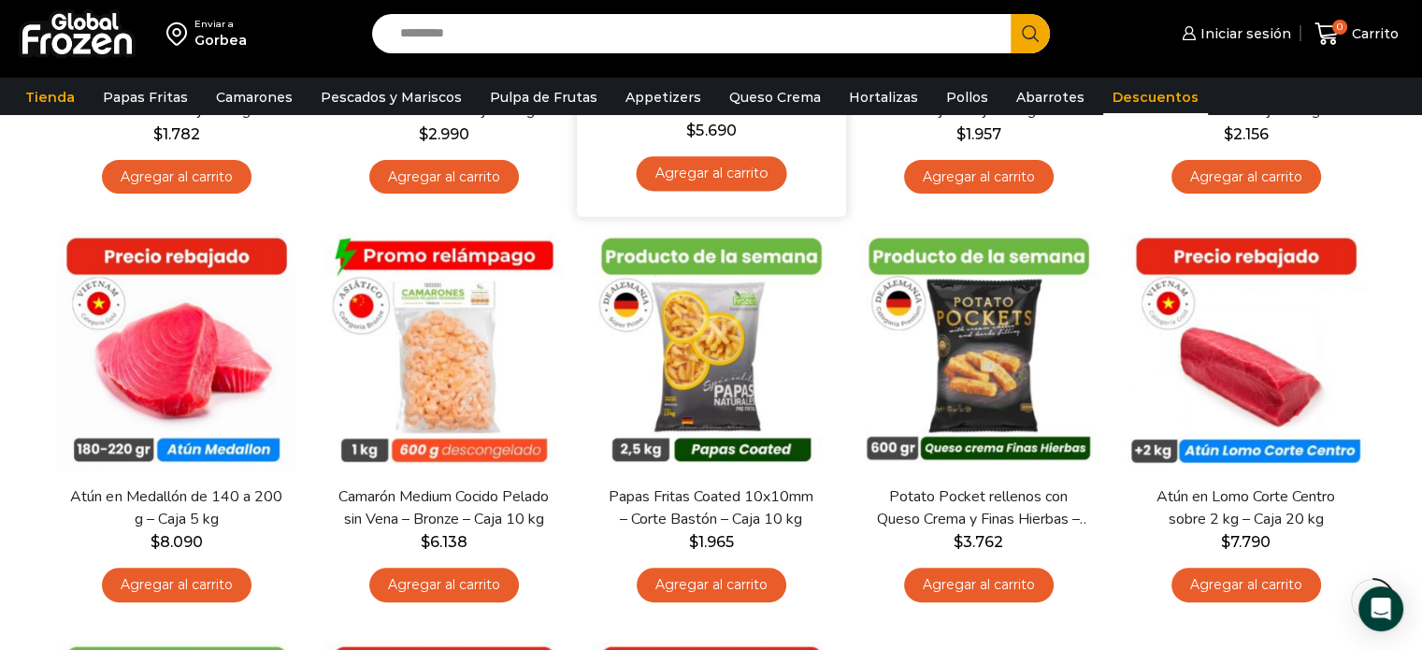
scroll to position [467, 0]
